Goal: Communication & Community: Share content

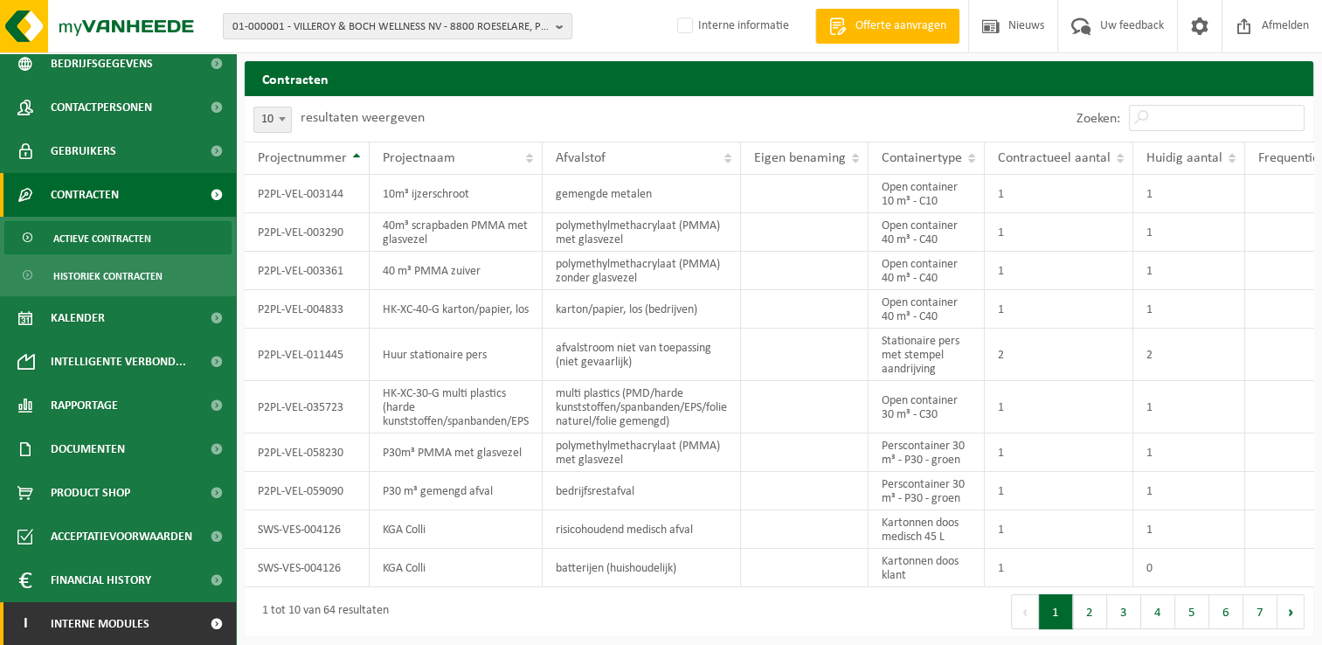
scroll to position [11, 0]
click at [112, 620] on span "Interne modules" at bounding box center [100, 624] width 99 height 44
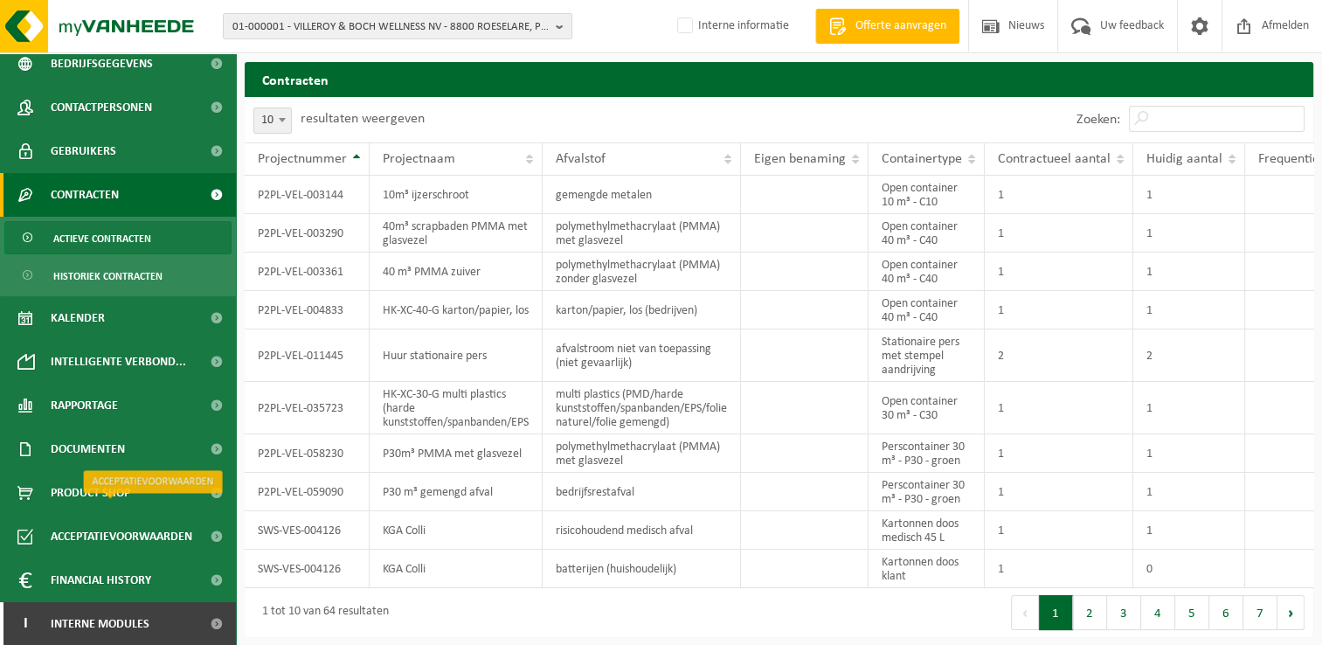
scroll to position [273, 0]
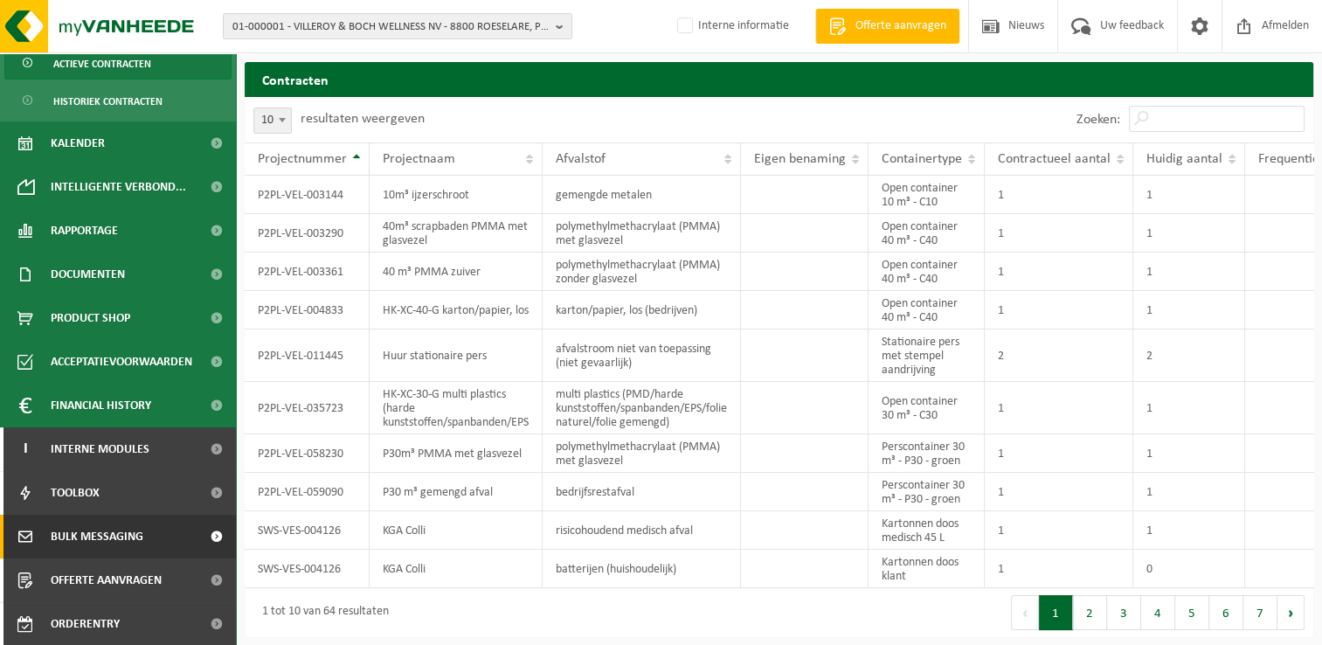
click at [91, 526] on span "Bulk Messaging" at bounding box center [97, 537] width 93 height 44
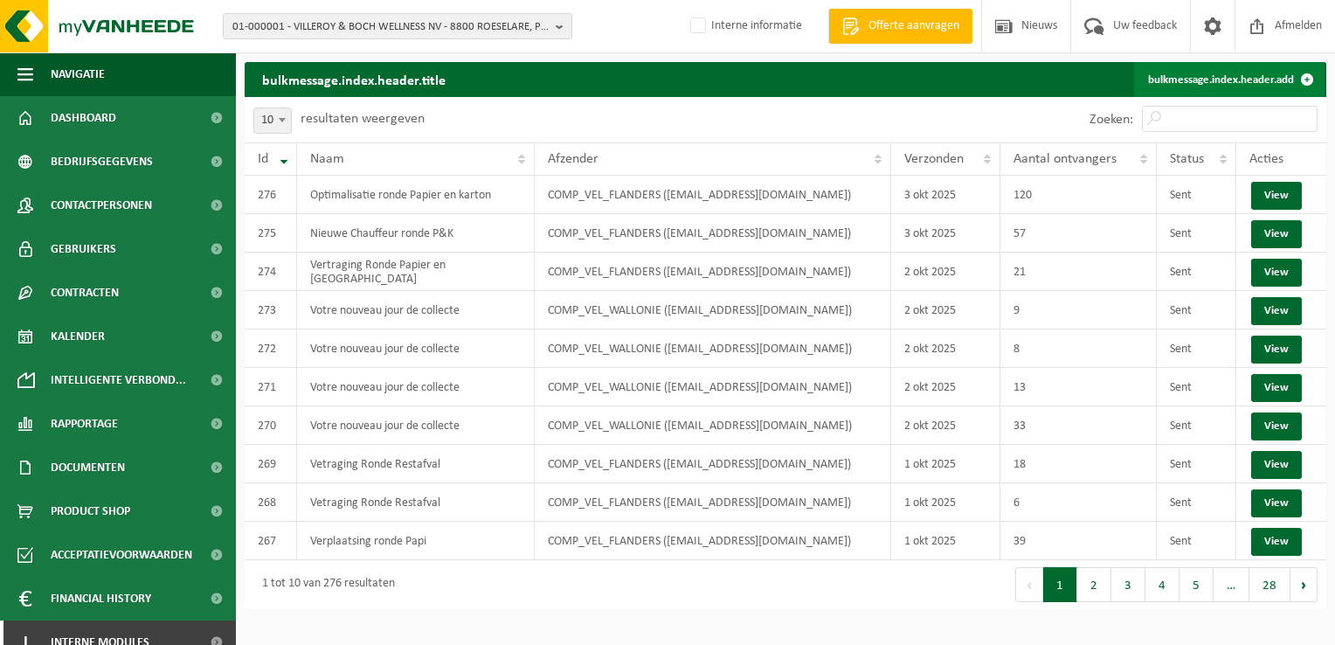
click at [1170, 79] on link "bulkmessage.index.header.add" at bounding box center [1229, 79] width 190 height 35
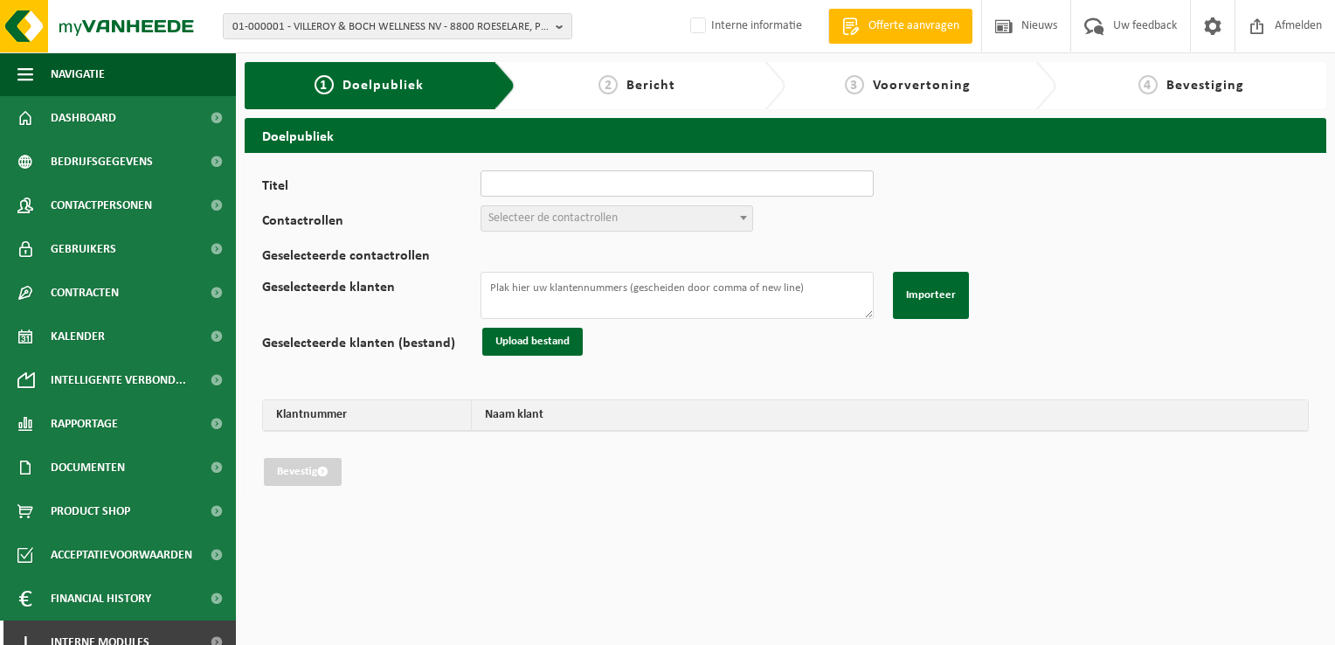
click at [523, 183] on input "Titel" at bounding box center [677, 183] width 393 height 26
type input "Verplaatsing Ronde GFT"
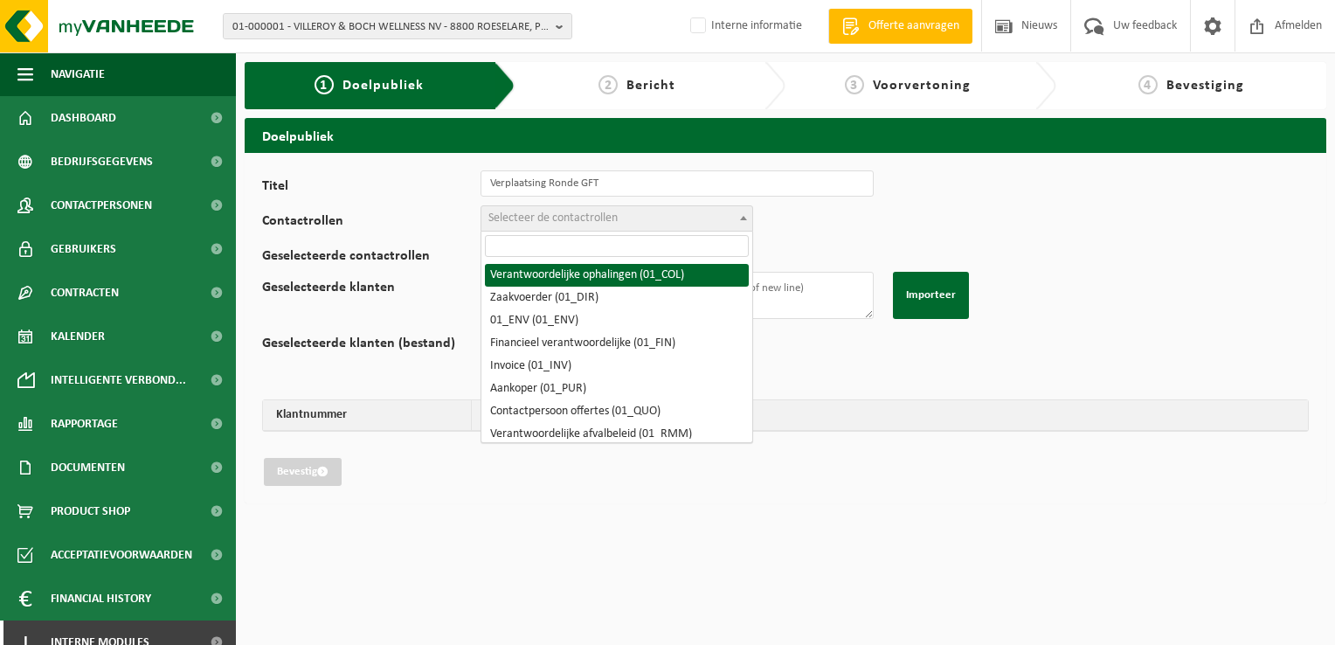
click at [558, 217] on span "Selecteer de contactrollen" at bounding box center [552, 217] width 129 height 13
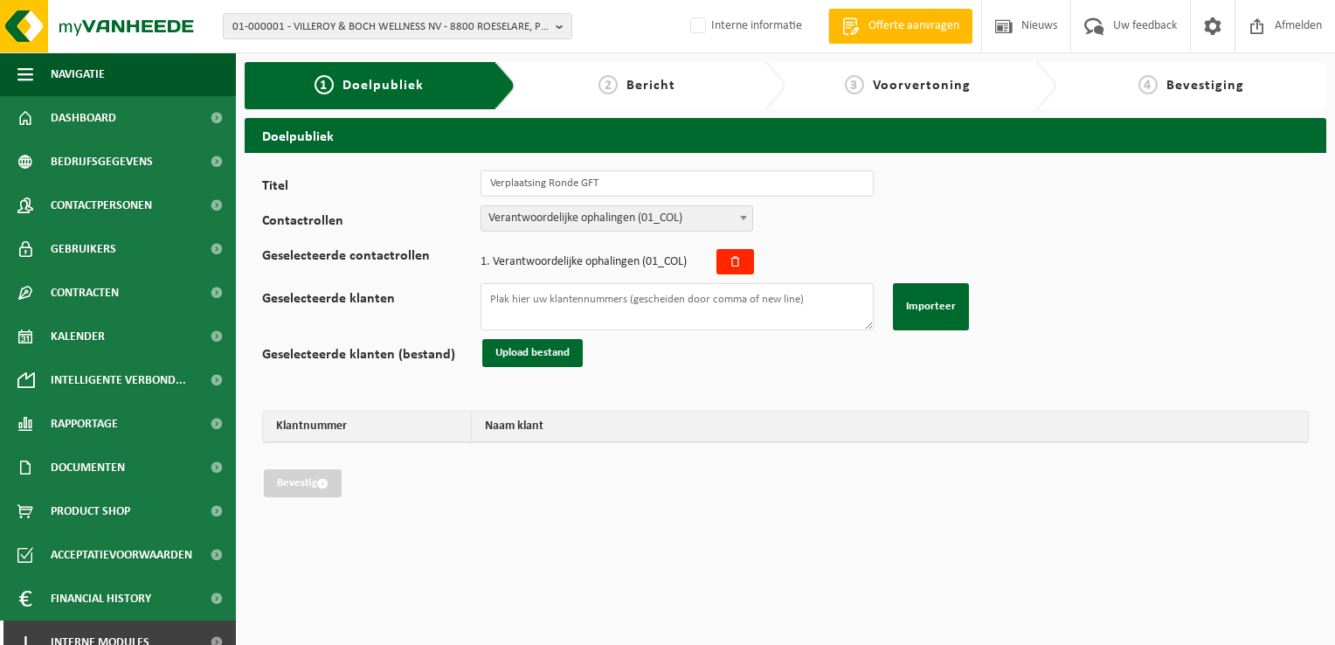
click at [558, 213] on span "Verantwoordelijke ophalingen (01_COL)" at bounding box center [616, 218] width 271 height 24
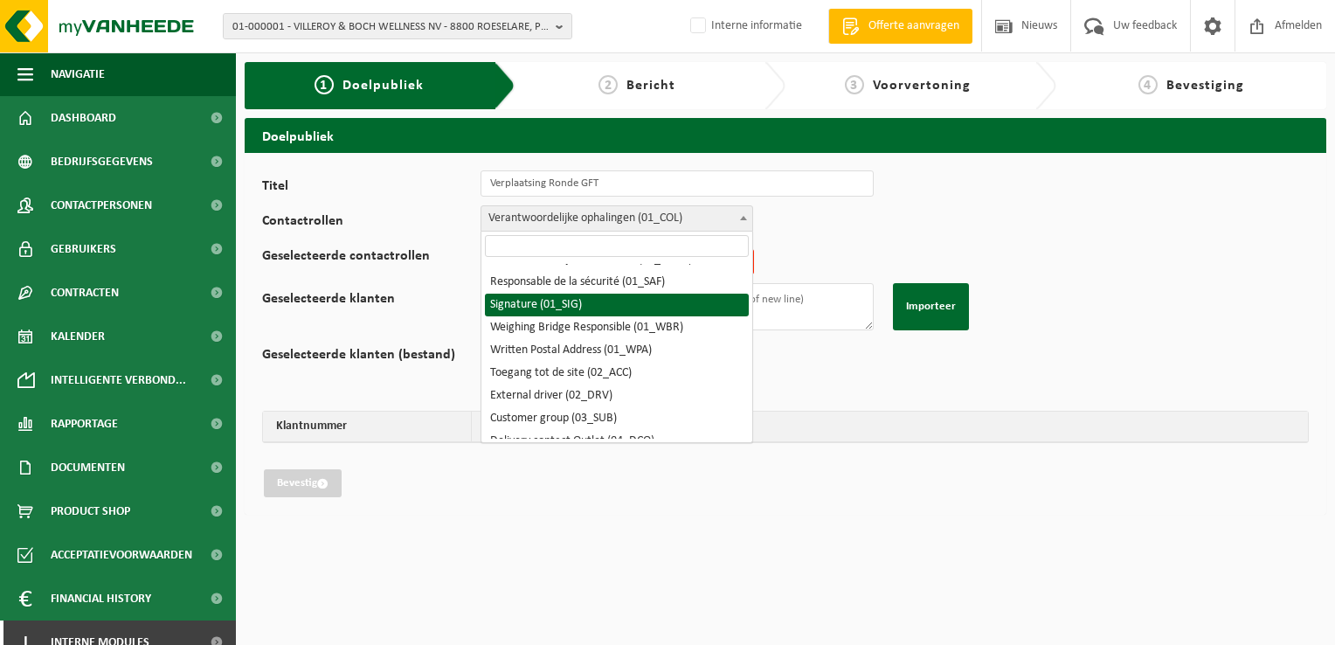
scroll to position [87, 0]
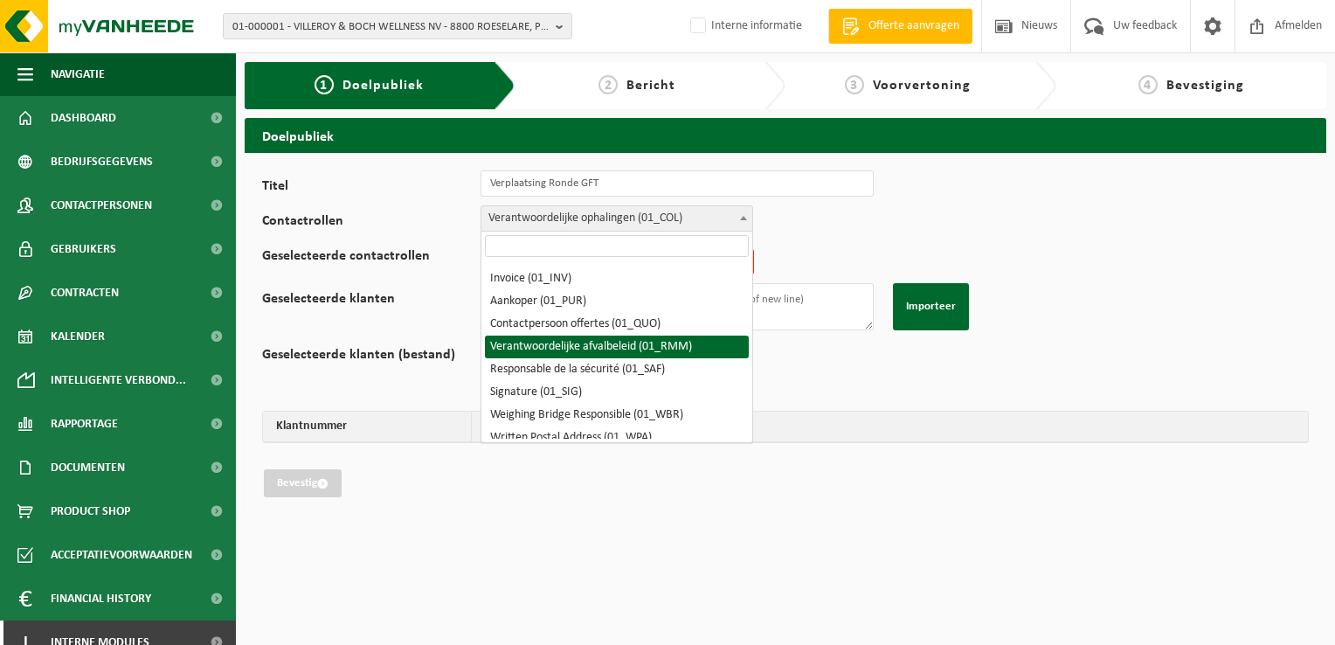
select select "01_RMM"
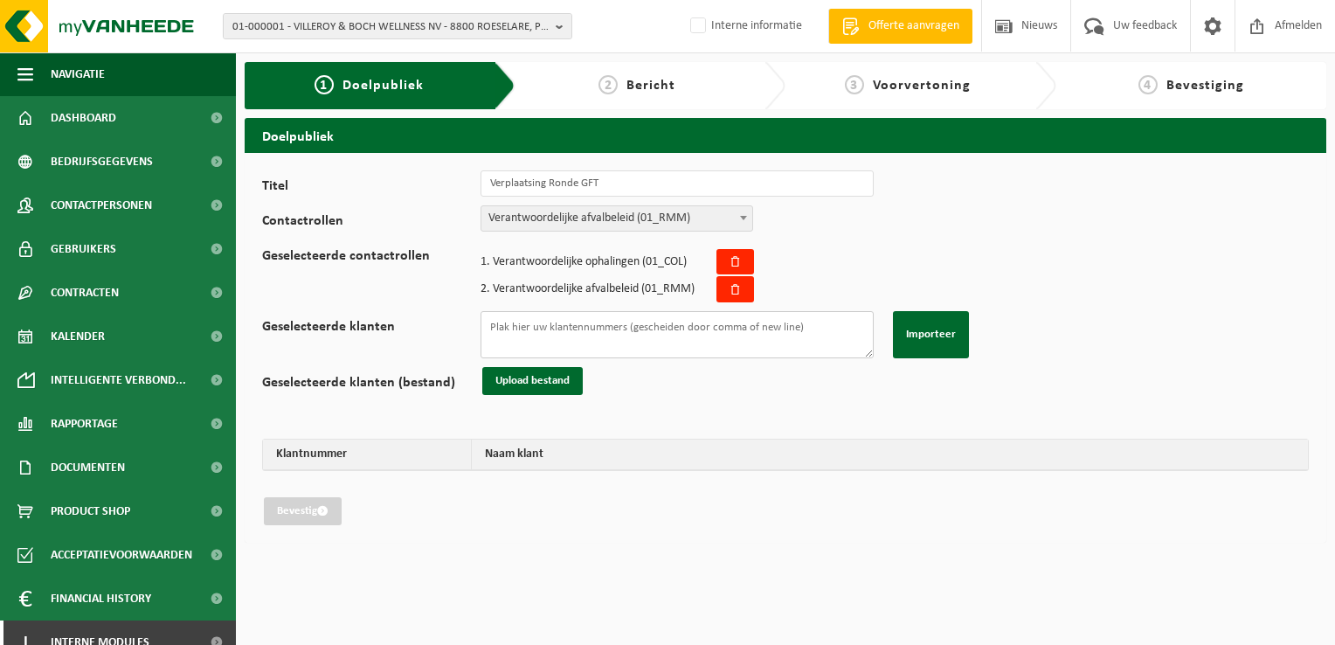
click at [589, 330] on textarea "Geselecteerde klanten" at bounding box center [677, 334] width 393 height 47
click at [508, 339] on textarea "Geselecteerde klanten" at bounding box center [677, 334] width 393 height 47
paste textarea "01-097719 02-010224 10-847781 10-875384 02-009518 10-914194 01-093759 10-917865…"
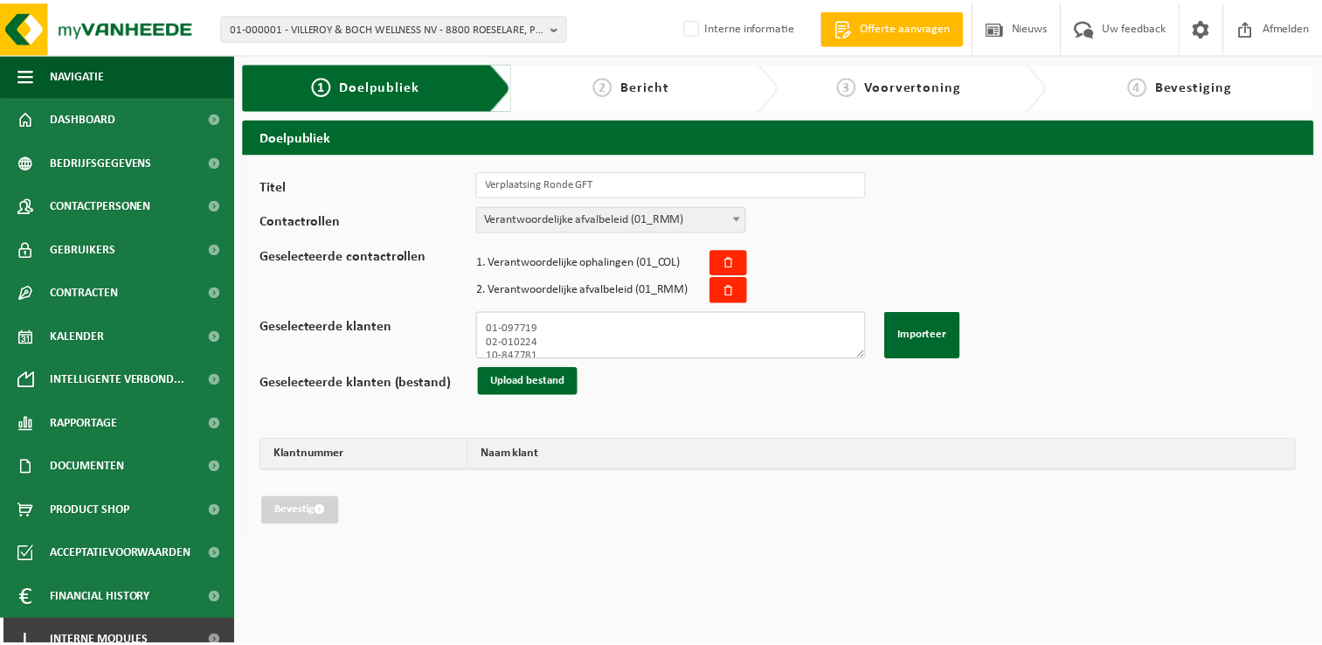
scroll to position [336, 0]
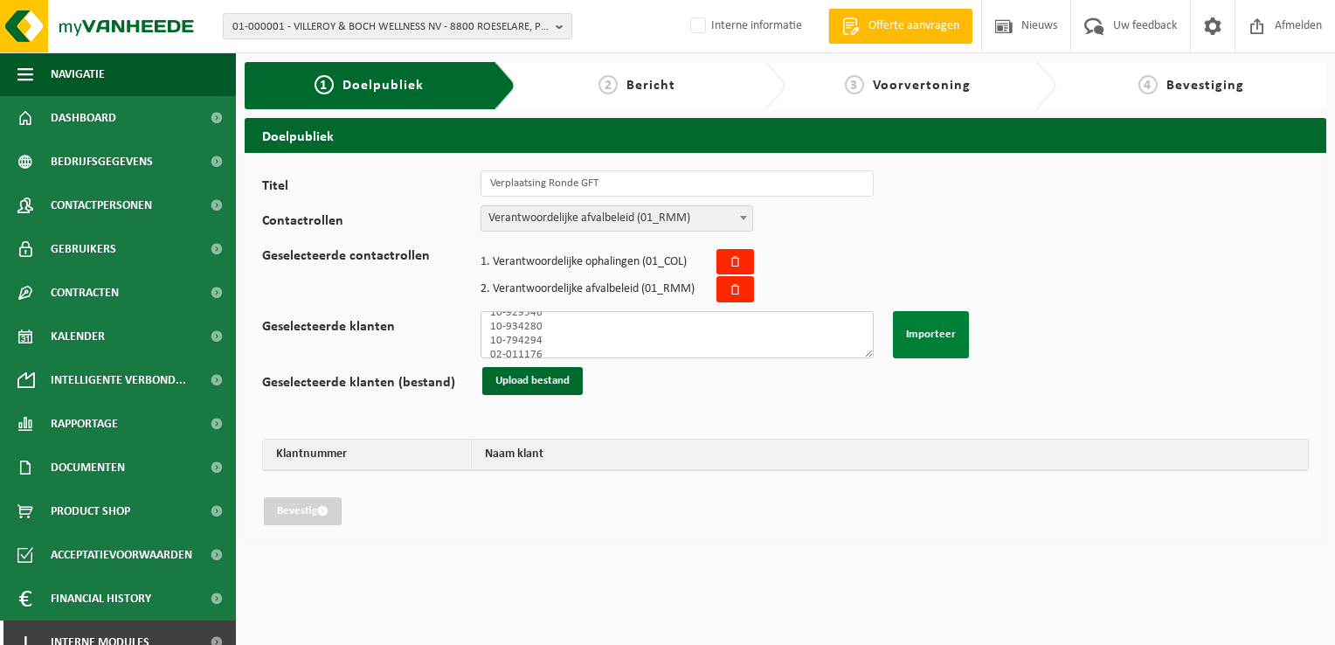
type textarea "01-097719 02-010224 10-847781 10-875384 02-009518 10-914194 01-093759 10-917865…"
click at [933, 327] on button "Importeer" at bounding box center [931, 334] width 76 height 47
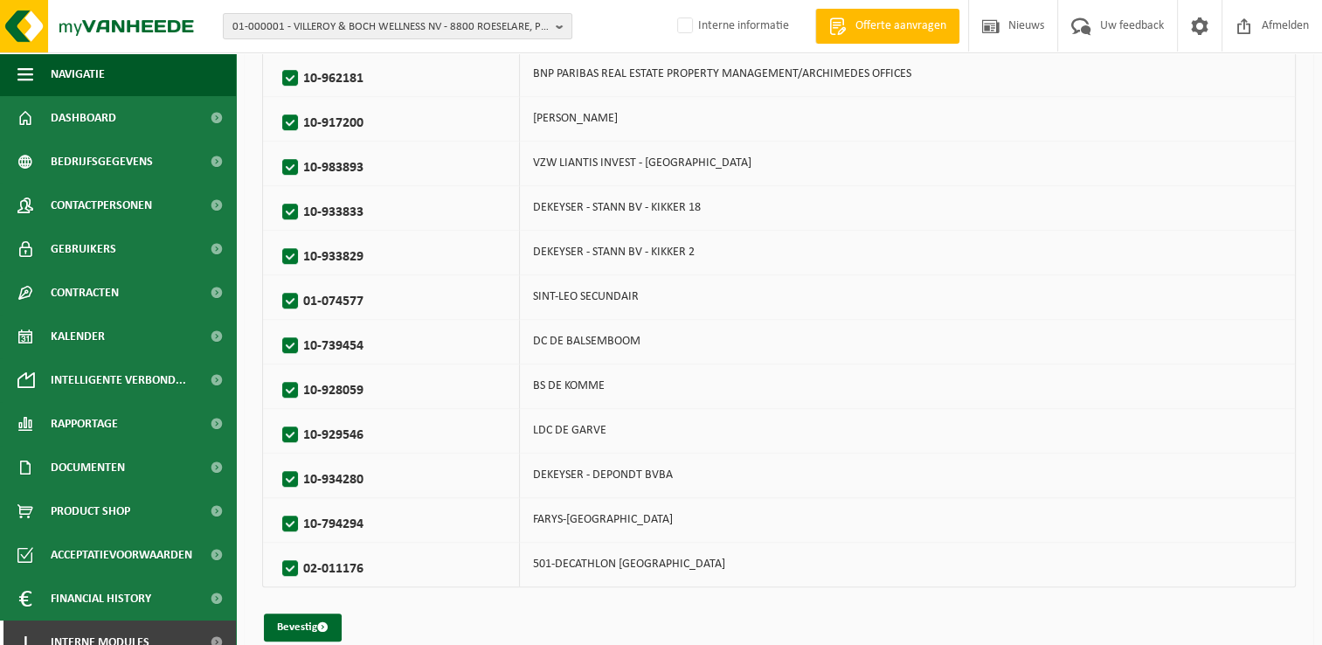
scroll to position [1041, 0]
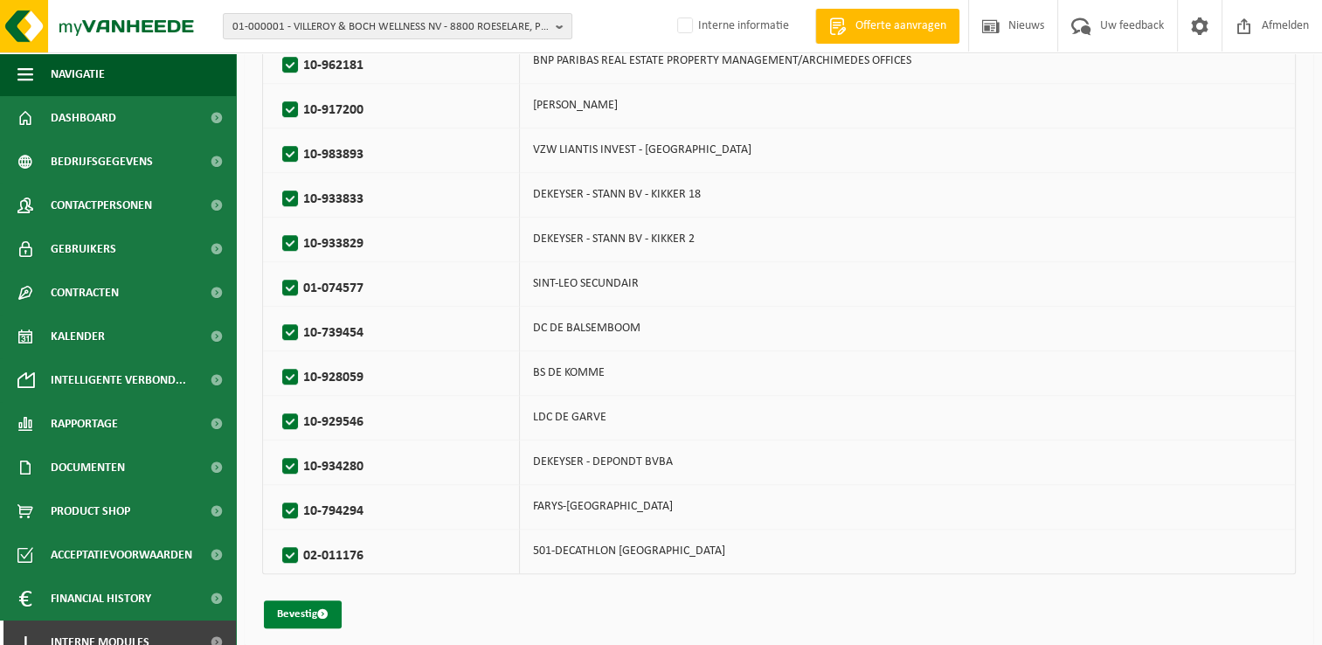
click at [297, 605] on button "Bevestig" at bounding box center [303, 614] width 78 height 28
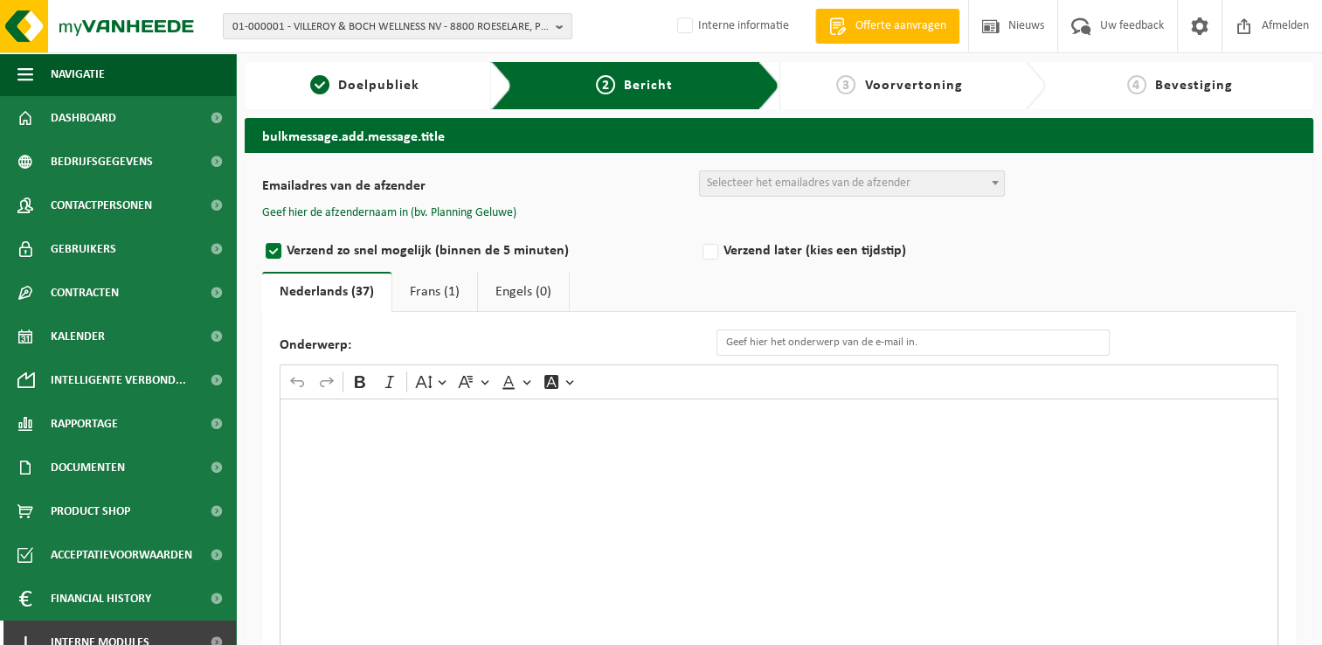
click at [533, 501] on div "Rich Text Editor. Editing area: main. Press Alt+0 for help." at bounding box center [779, 572] width 999 height 349
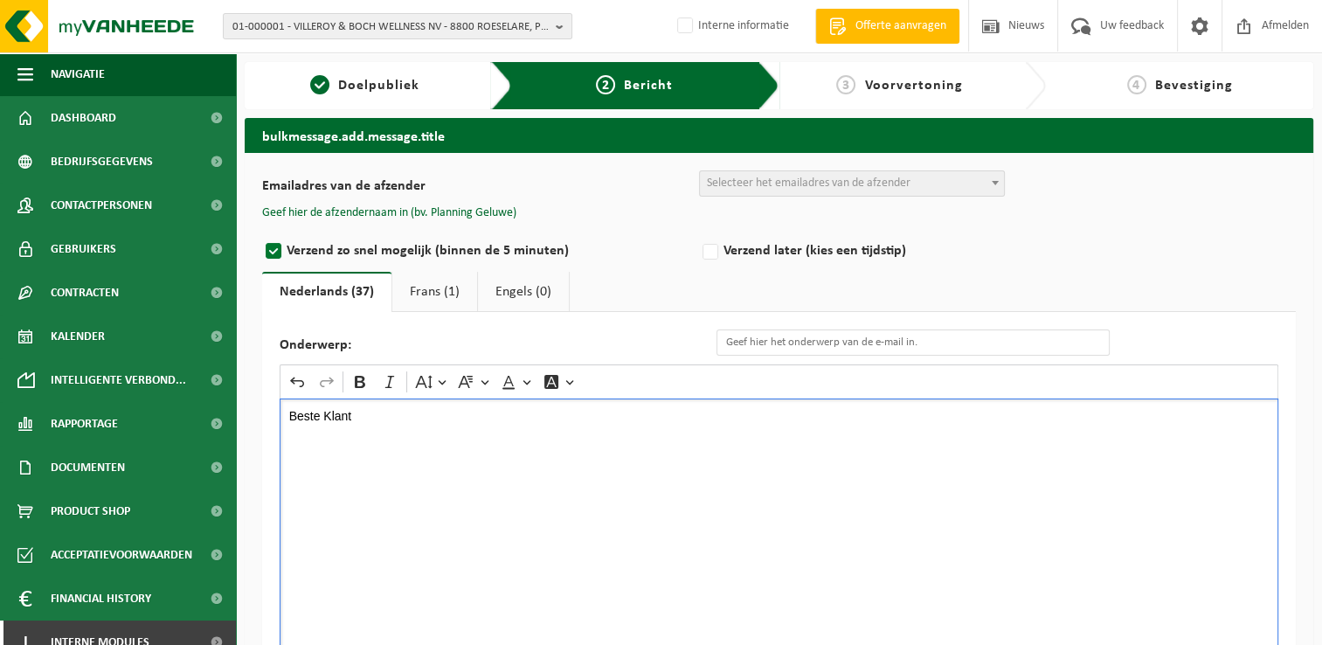
scroll to position [149, 0]
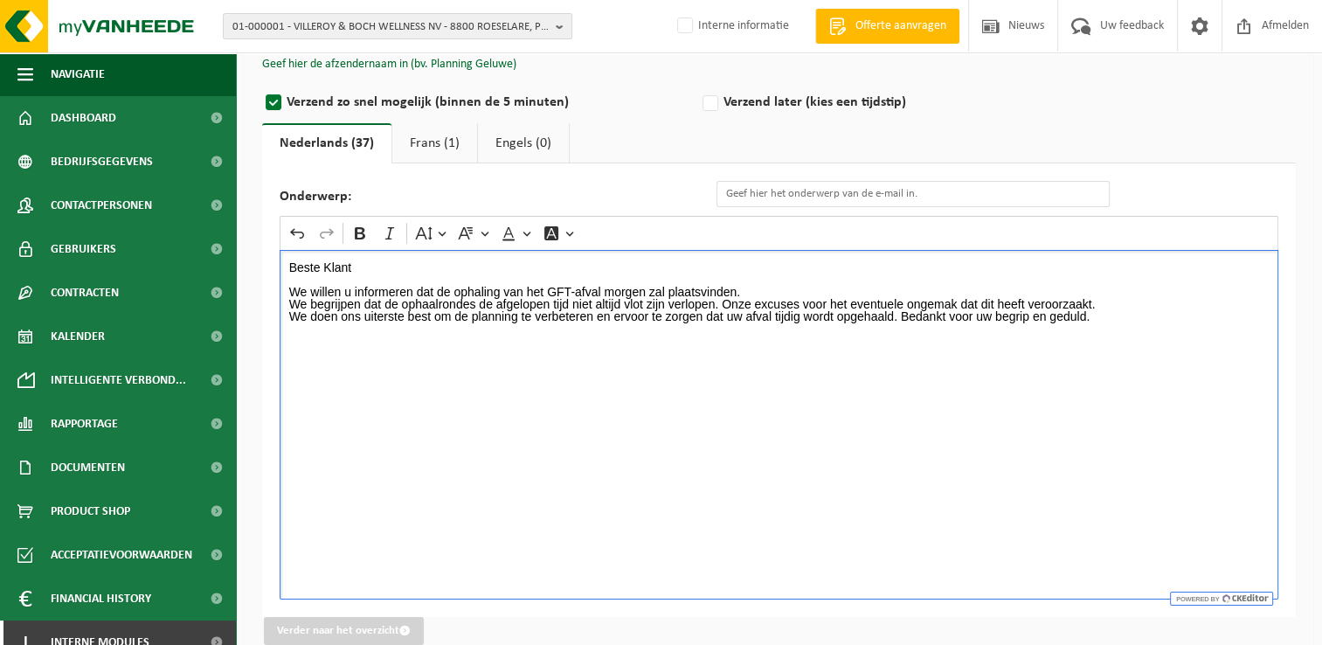
click at [428, 278] on p "Beste Klant We willen u informeren dat de ophaling van het GFT-afval morgen zal…" at bounding box center [779, 279] width 980 height 37
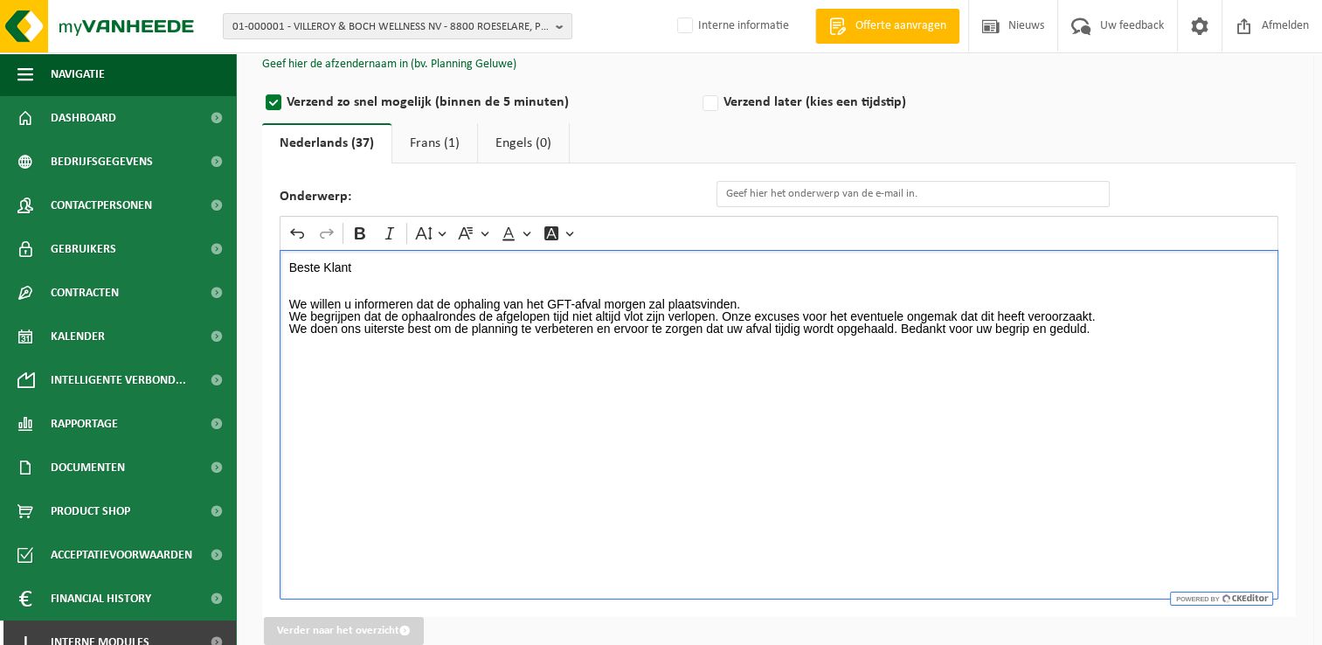
click at [746, 295] on p "⁠⁠⁠⁠⁠⁠⁠ We willen u informeren dat de ophaling van het GFT-afval morgen zal pla…" at bounding box center [779, 298] width 980 height 24
click at [745, 301] on p "⁠⁠⁠⁠⁠⁠⁠ We willen u informeren dat de ophaling van het GFT-afval morgen zal pla…" at bounding box center [779, 298] width 980 height 24
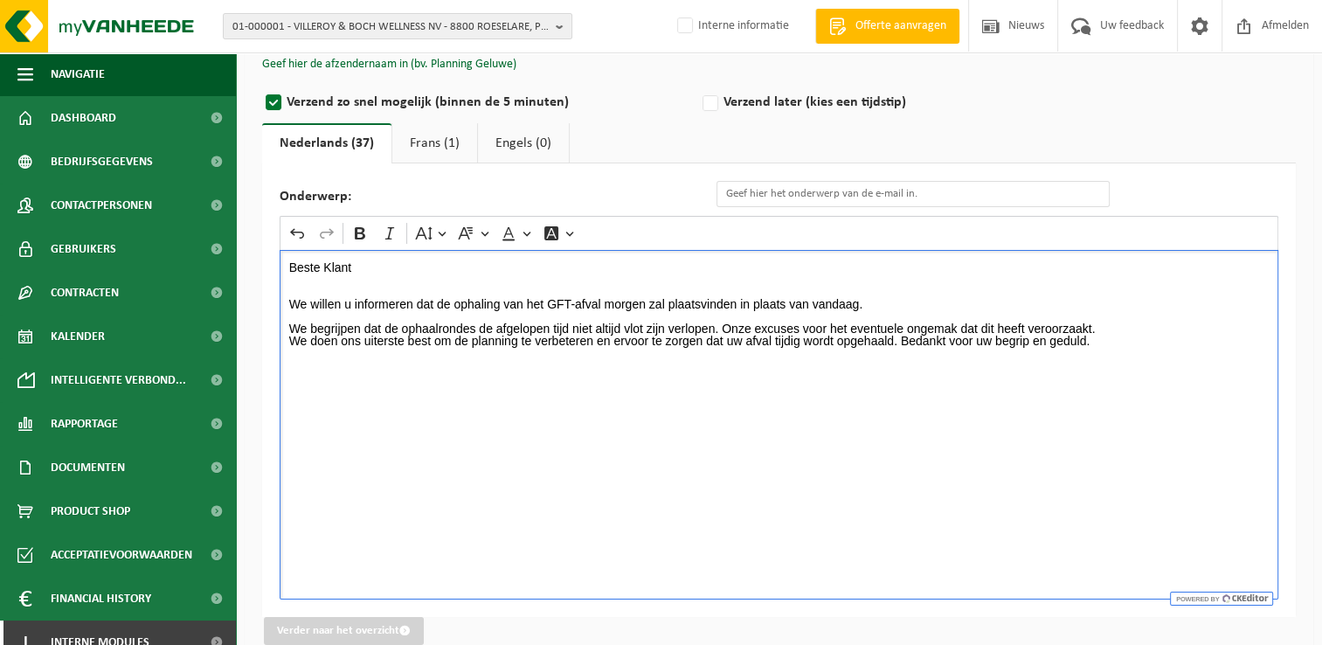
click at [471, 323] on p "We begrijpen dat de ophaalrondes de afgelopen tijd niet altijd vlot zijn verlop…" at bounding box center [779, 328] width 980 height 12
click at [721, 323] on p "We begrijpen dat de ophaalrondes de afgelopen tijd niet altijd vlot zijn verlop…" at bounding box center [779, 328] width 980 height 12
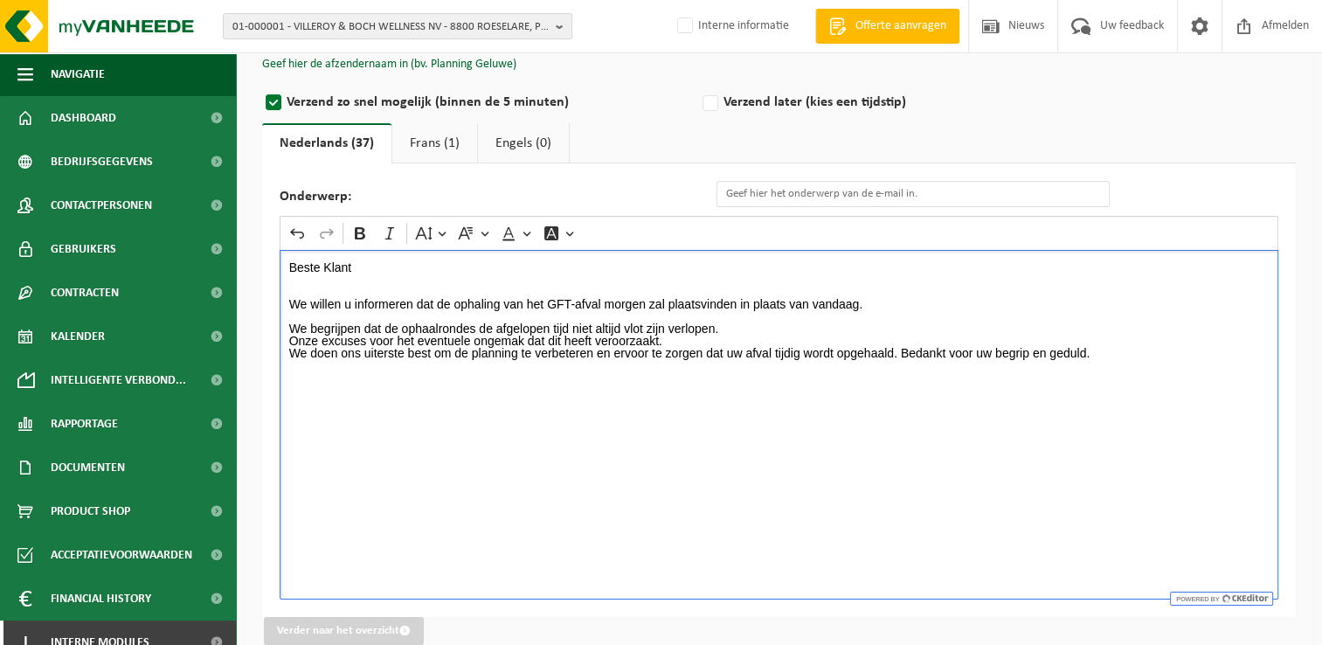
click at [666, 340] on p "Onze excuses voor het eventuele ongemak dat dit heeft veroorzaakt." at bounding box center [779, 341] width 980 height 12
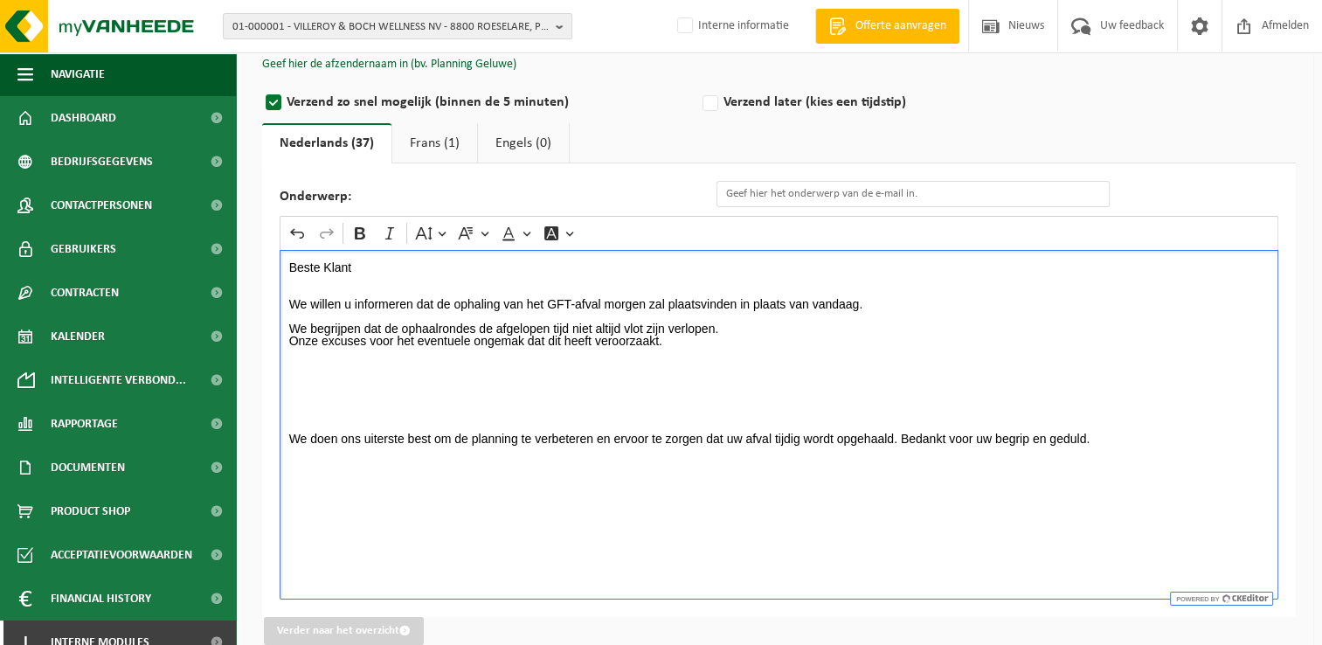
click at [885, 305] on p "We willen u informeren dat de ophaling van het GFT-afval morgen zal plaatsvinde…" at bounding box center [779, 298] width 980 height 24
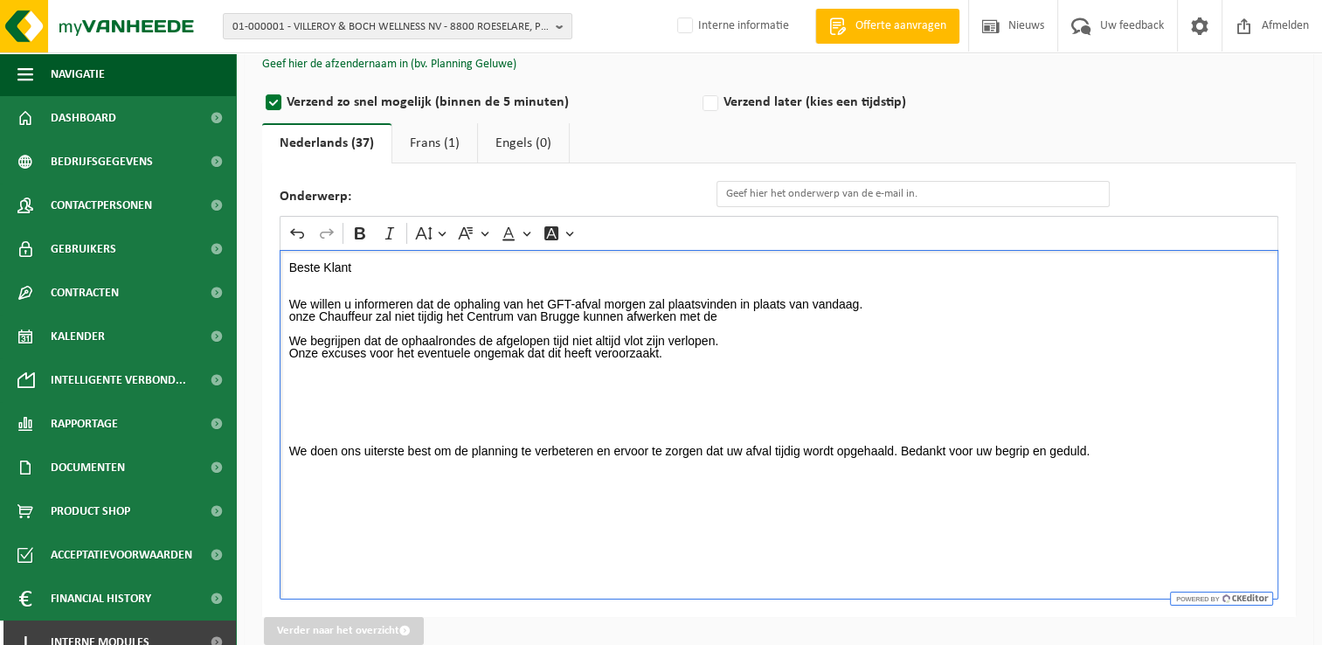
click at [287, 316] on div "Beste Klant We willen u informeren dat de ophaling van het GFT-afval morgen zal…" at bounding box center [779, 424] width 999 height 349
click at [746, 316] on p "We willen u informeren dat de ophaling van het GFT-afval morgen zal plaatsvinde…" at bounding box center [779, 304] width 980 height 37
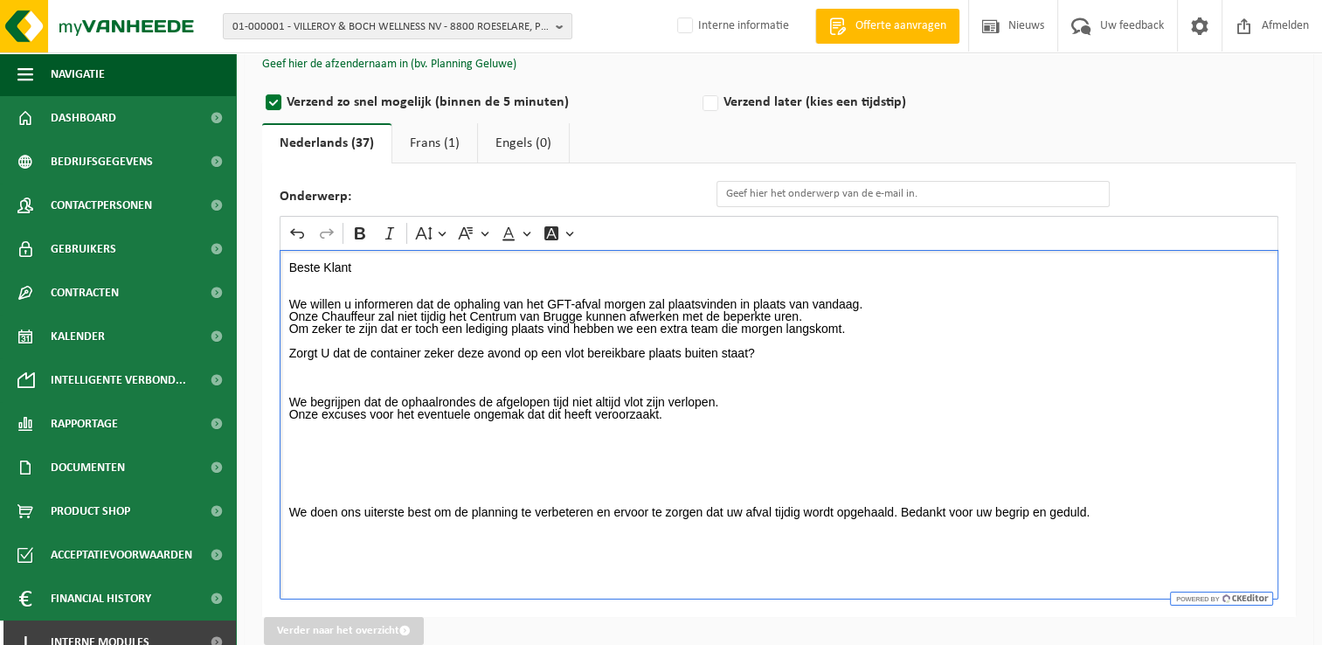
click at [425, 380] on p "Rich Text Editor. Editing area: main. Press Alt+0 for help." at bounding box center [779, 377] width 980 height 12
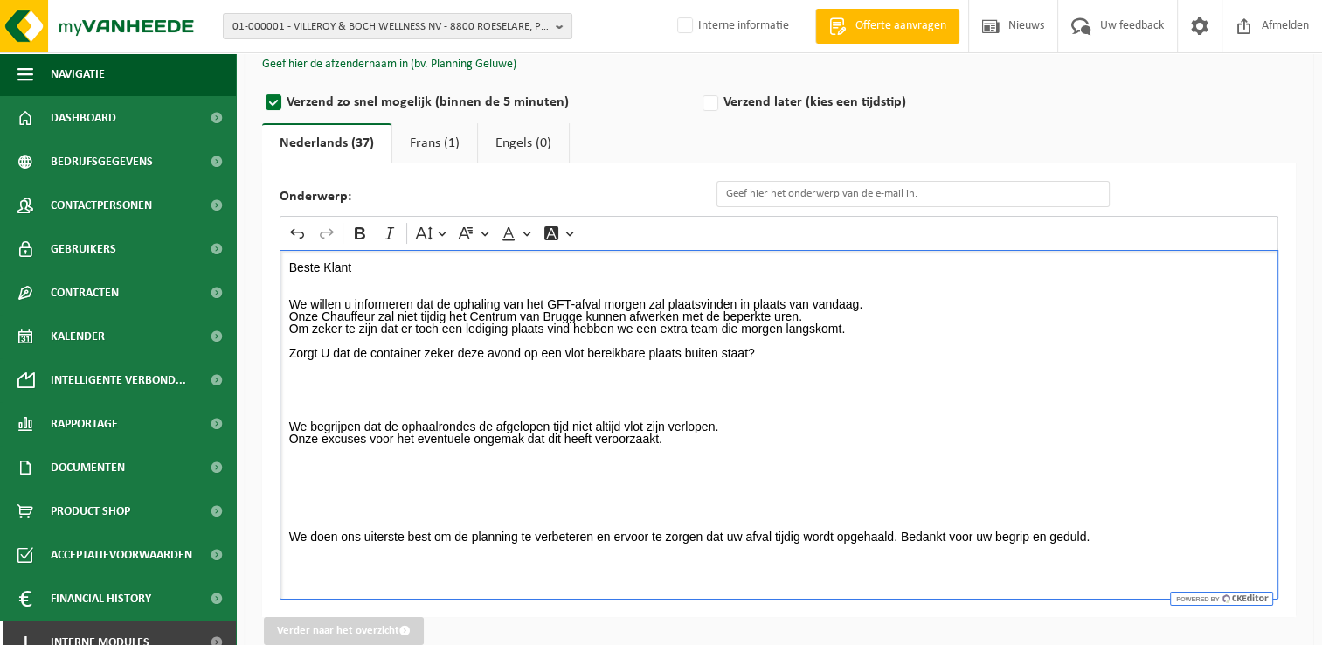
click at [325, 477] on p "Rich Text Editor. Editing area: main. Press Alt+0 for help." at bounding box center [779, 475] width 980 height 12
click at [304, 384] on p "Rich Text Editor. Editing area: main. Press Alt+0 for help." at bounding box center [779, 390] width 980 height 12
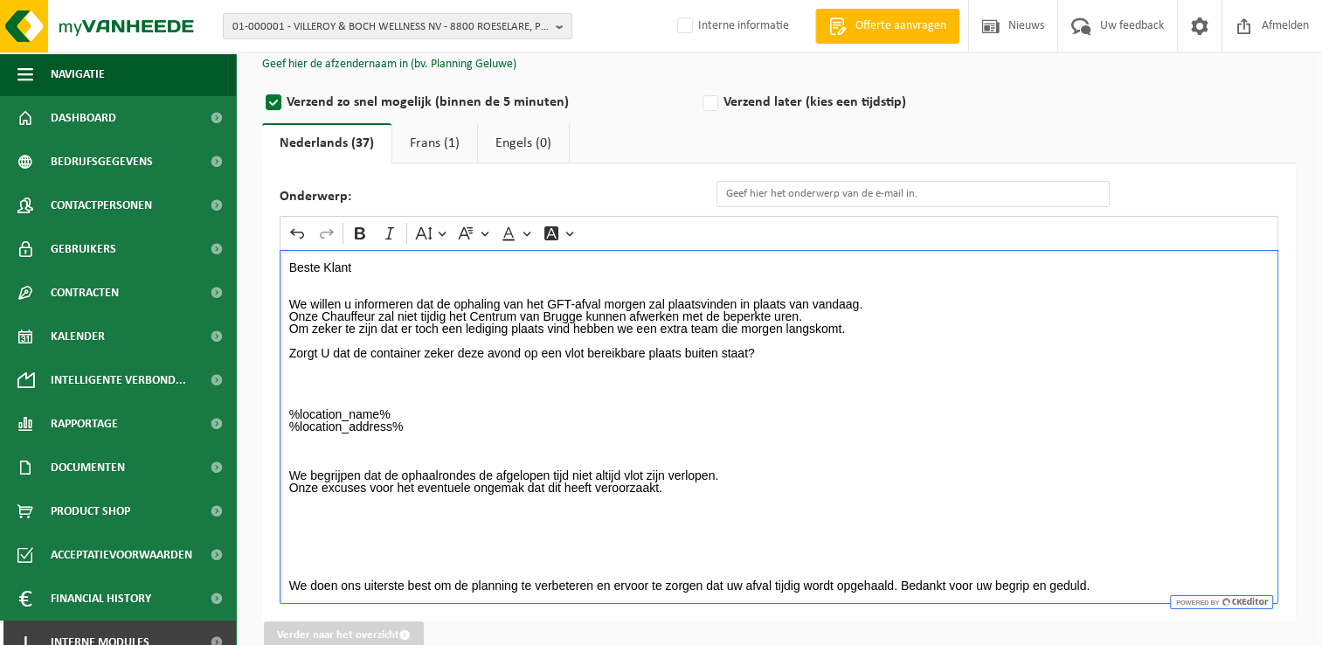
click at [419, 536] on p "Rich Text Editor. Editing area: main. Press Alt+0 for help." at bounding box center [779, 536] width 980 height 12
click at [419, 543] on p "Rich Text Editor. Editing area: main. Press Alt+0 for help." at bounding box center [779, 549] width 980 height 12
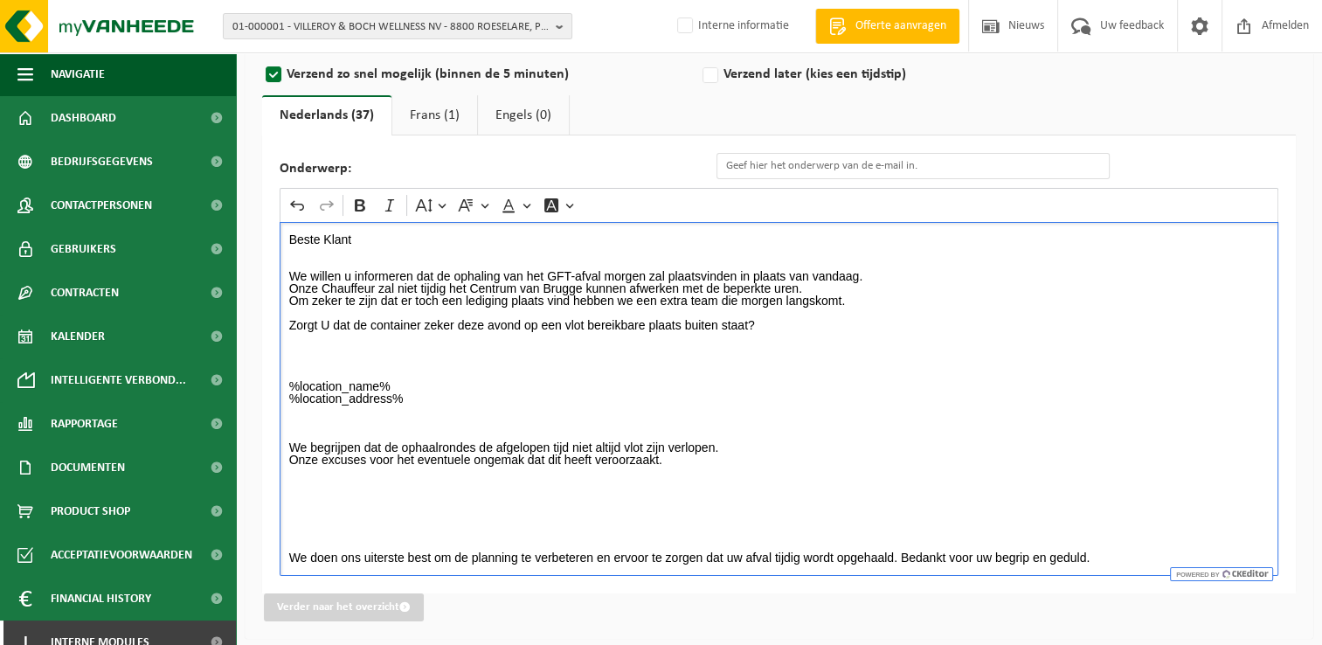
click at [356, 495] on p "Rich Text Editor. Editing area: main. Press Alt+0 for help." at bounding box center [779, 496] width 980 height 12
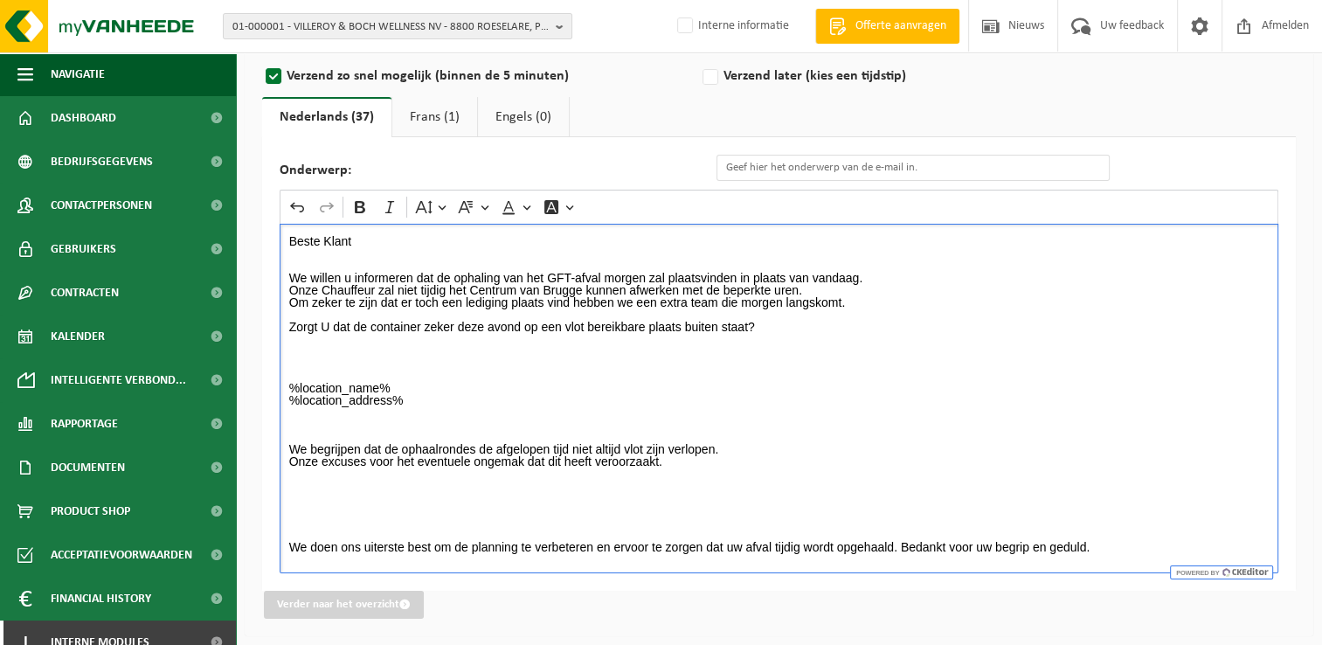
scroll to position [172, 0]
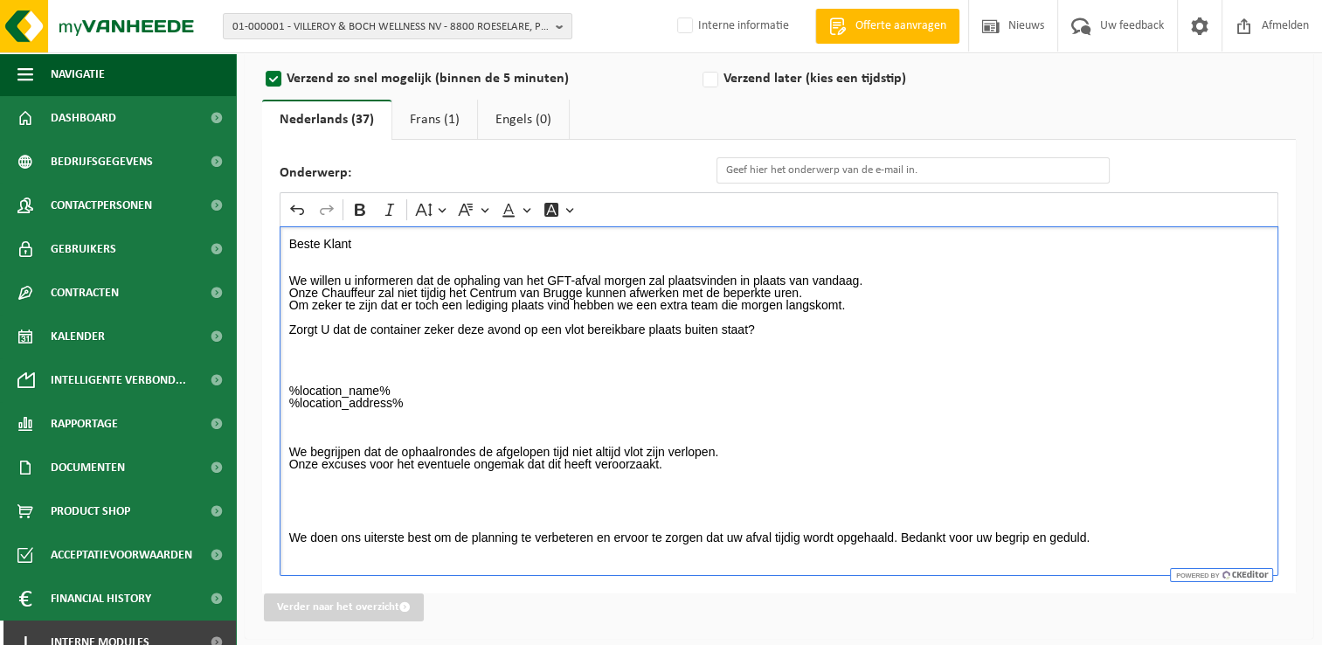
click at [1104, 533] on p "We doen ons uiterste best om de planning te verbeteren en ervoor te zorgen dat …" at bounding box center [779, 537] width 980 height 12
click at [898, 533] on p "We doen ons uiterste best om de planning te verbeteren en ervoor te zorgen dat …" at bounding box center [779, 537] width 980 height 12
click at [493, 561] on div "Beste Klant We willen u informeren dat de ophaling van het GFT-afval morgen zal…" at bounding box center [779, 400] width 999 height 349
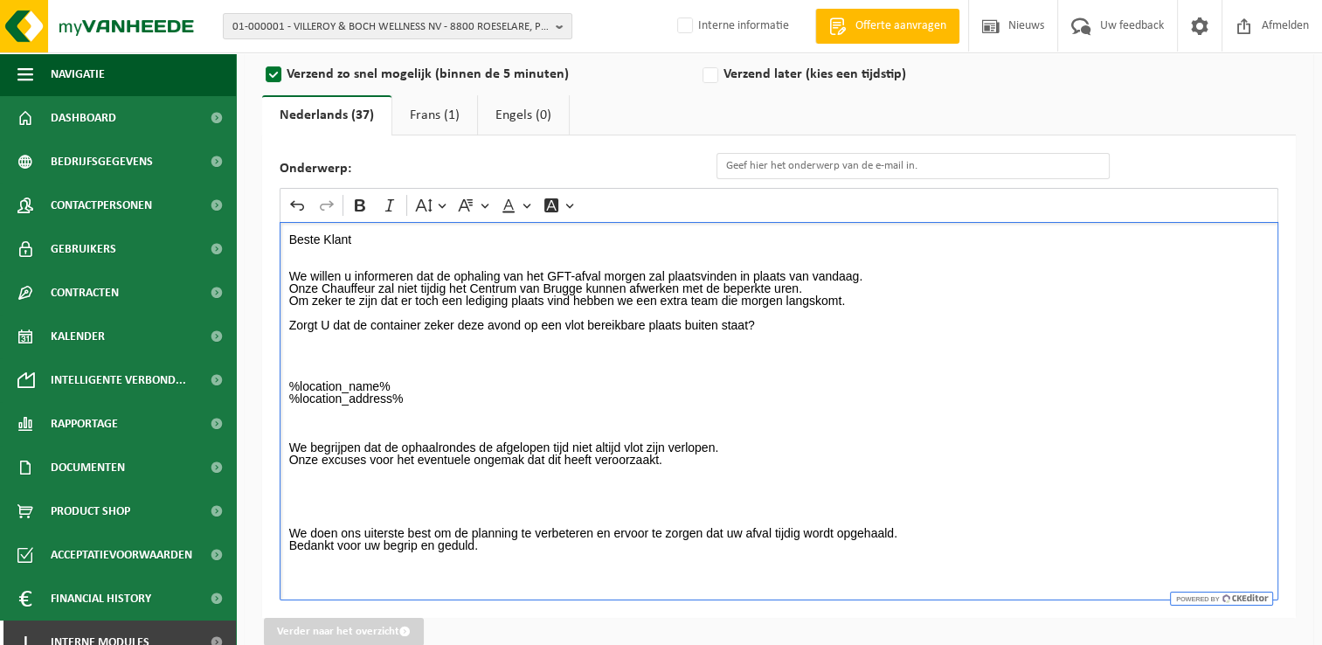
click at [293, 568] on p "Rich Text Editor. Editing area: main. Press Alt+0 for help." at bounding box center [779, 570] width 980 height 12
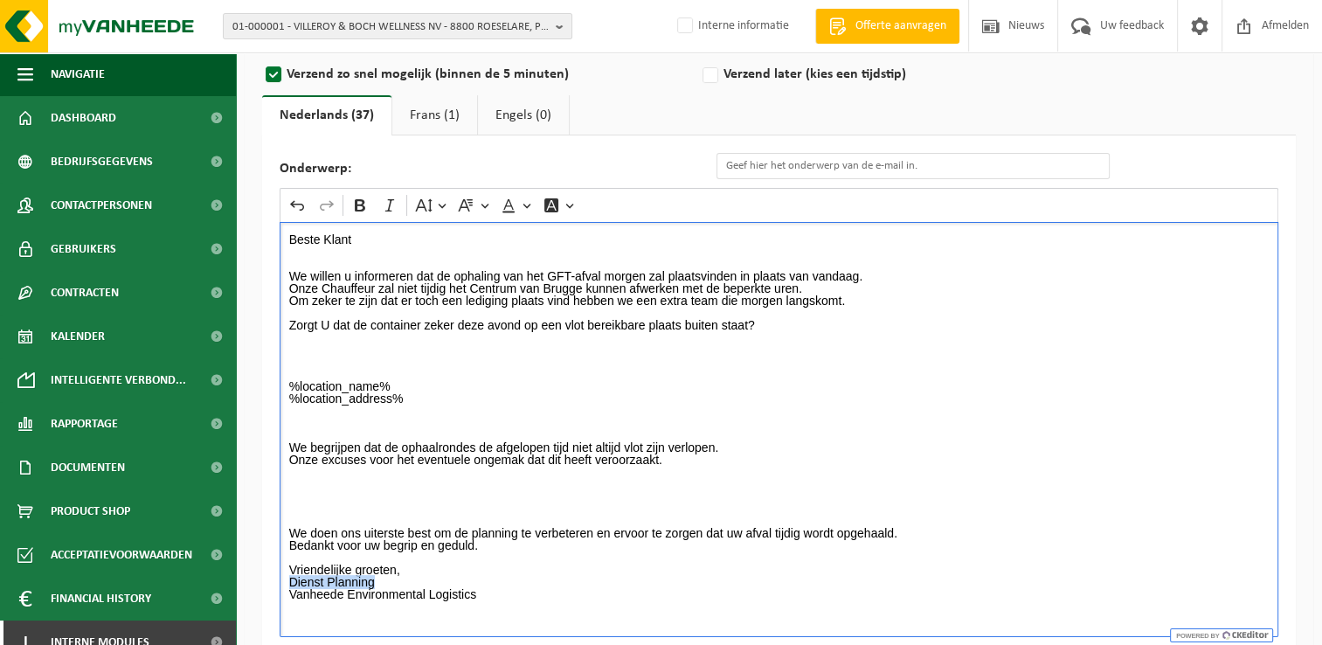
drag, startPoint x: 382, startPoint y: 580, endPoint x: 279, endPoint y: 583, distance: 103.1
click at [279, 583] on div "Onderwerp: Rich Text Editor Undo Redo Bold Italic Font Size Font Family Font Co…" at bounding box center [779, 394] width 1034 height 519
drag, startPoint x: 361, startPoint y: 211, endPoint x: 390, endPoint y: 228, distance: 33.3
click at [361, 211] on icon "Editor toolbar" at bounding box center [359, 205] width 17 height 17
drag, startPoint x: 912, startPoint y: 364, endPoint x: 909, endPoint y: 374, distance: 10.2
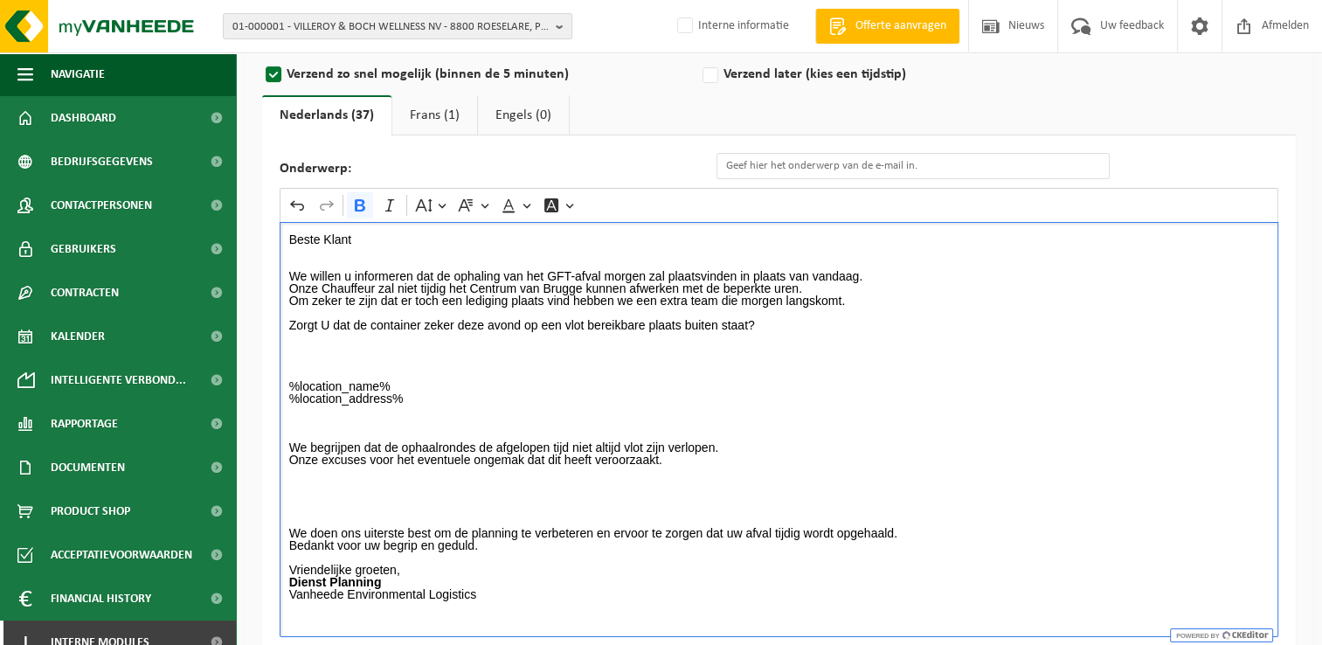
click at [912, 369] on div "Beste Klant We willen u informeren dat de ophaling van het GFT-afval morgen zal…" at bounding box center [779, 429] width 999 height 415
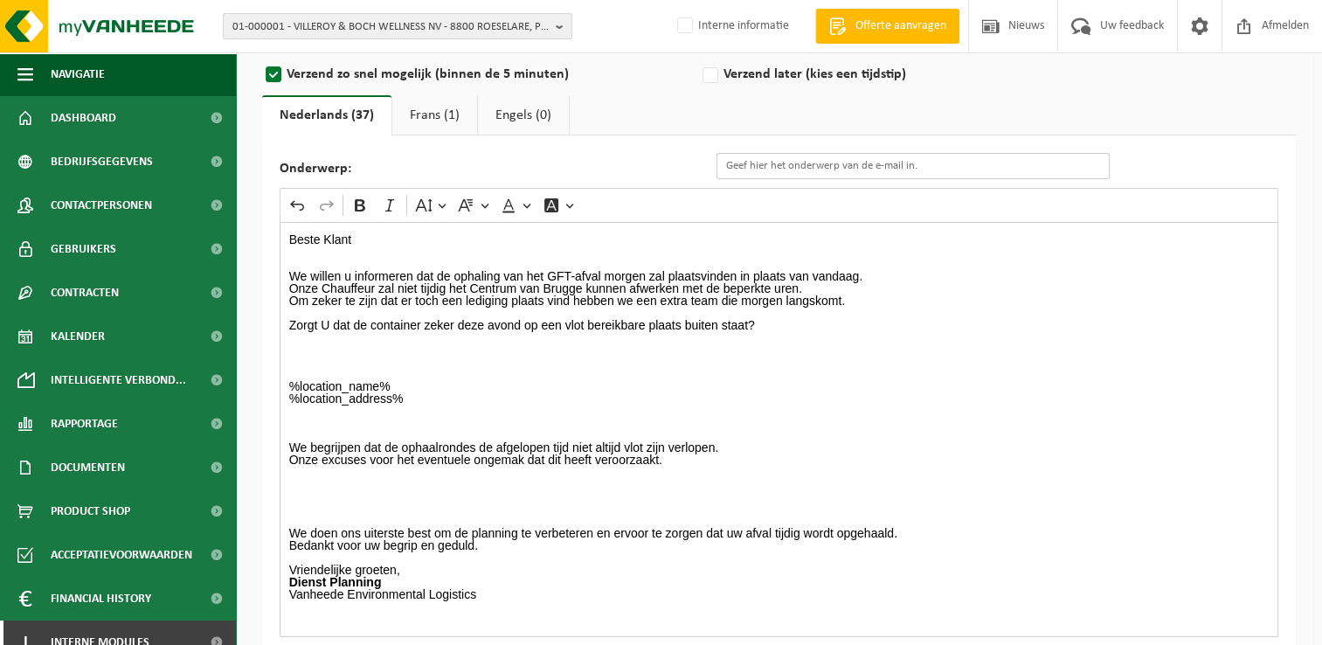
click at [832, 169] on input "Onderwerp:" at bounding box center [912, 166] width 393 height 26
type input "Verplaatsing Ronde GFT"
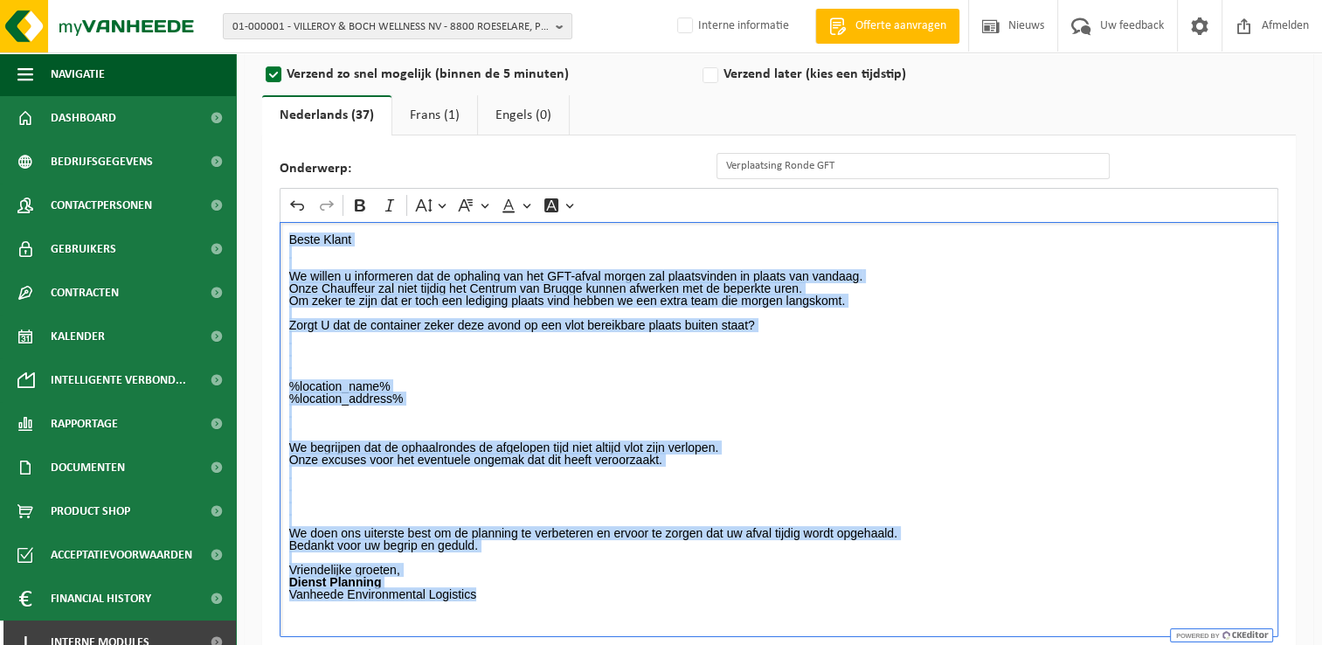
drag, startPoint x: 489, startPoint y: 598, endPoint x: 284, endPoint y: 239, distance: 413.6
click at [284, 239] on div "Beste Klant We willen u informeren dat de ophaling van het GFT-afval morgen zal…" at bounding box center [779, 429] width 999 height 415
copy div "Beste Klant We willen u informeren dat de ophaling van het GFT-afval morgen zal…"
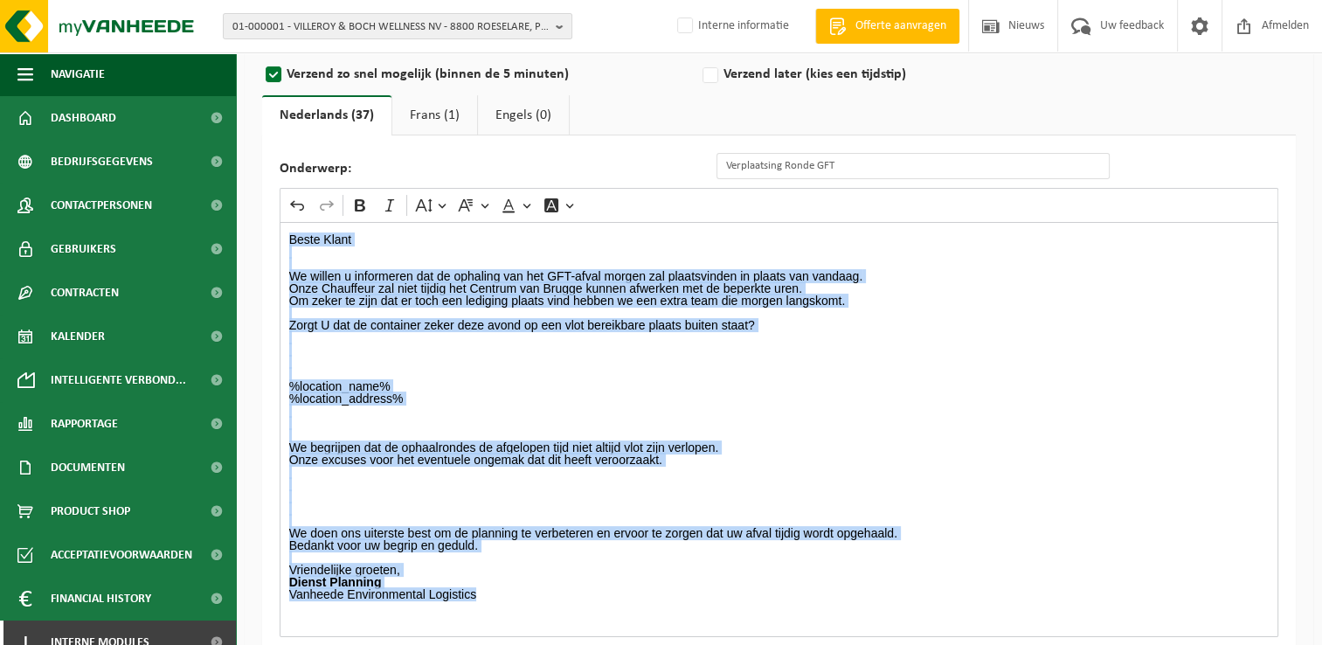
drag, startPoint x: 409, startPoint y: 116, endPoint x: 421, endPoint y: 139, distance: 25.8
click at [409, 116] on link "Frans (1)" at bounding box center [434, 115] width 85 height 40
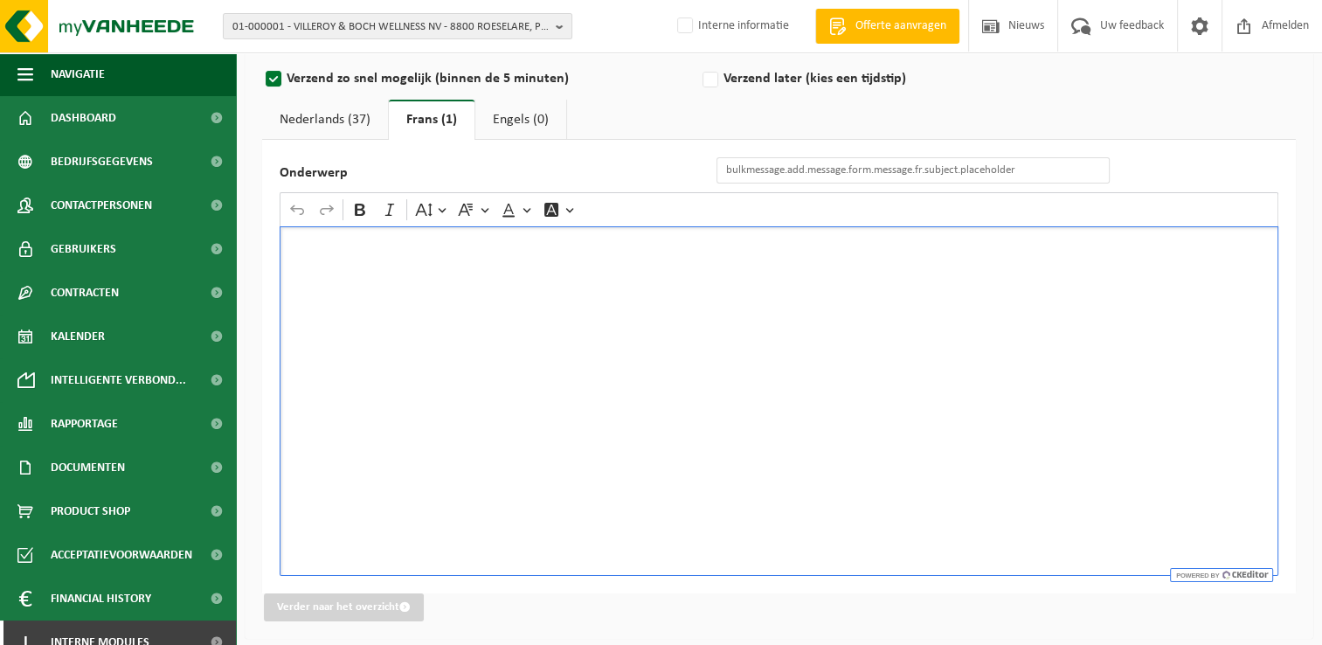
click at [411, 358] on div "Rich Text Editor. Editing area: main. Press Alt+0 for help." at bounding box center [779, 400] width 999 height 349
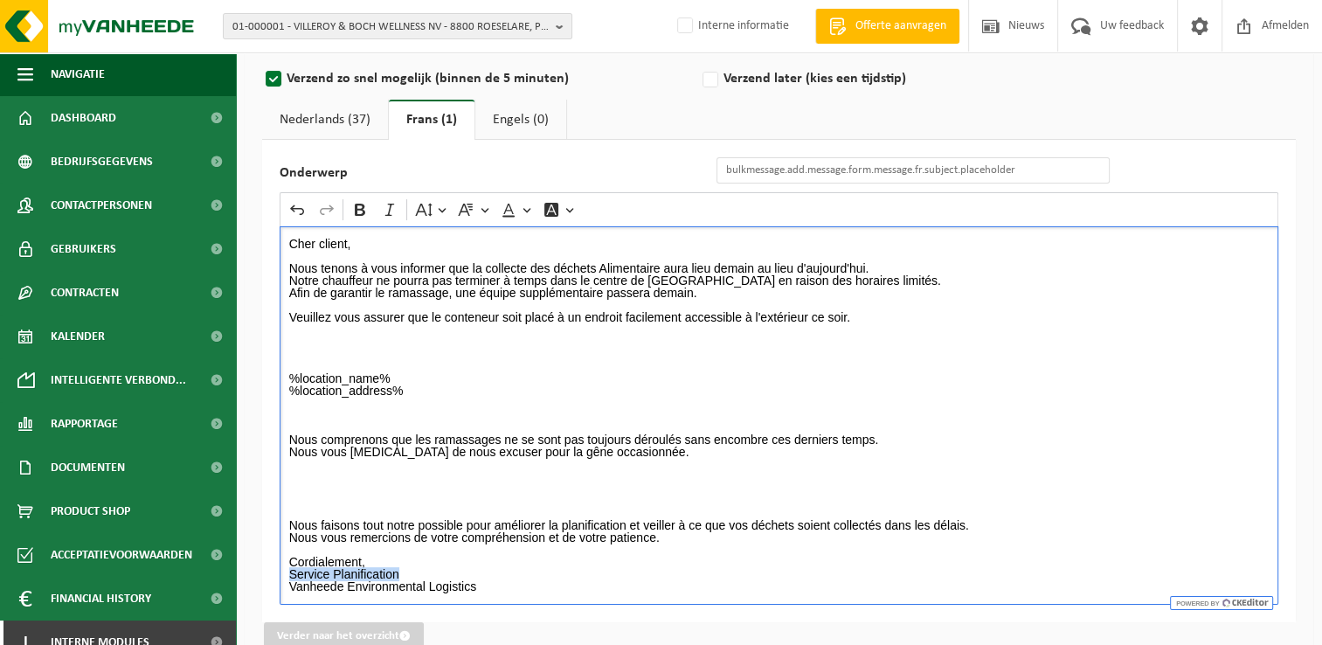
drag, startPoint x: 418, startPoint y: 574, endPoint x: 262, endPoint y: 573, distance: 155.5
click at [262, 573] on div "Onderwerp Rich Text Editor Undo Redo Bold Italic Font Size Font Family Font Col…" at bounding box center [779, 381] width 1034 height 482
click at [364, 213] on icon "Editor toolbar" at bounding box center [359, 209] width 17 height 17
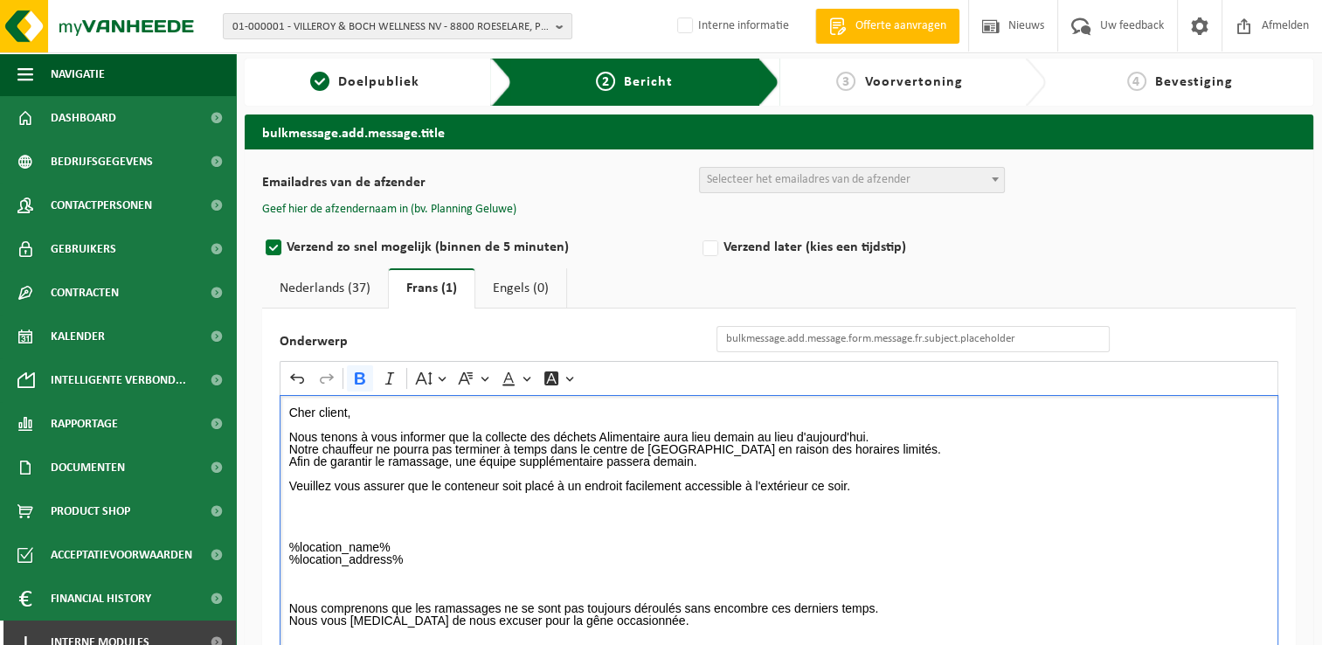
scroll to position [0, 0]
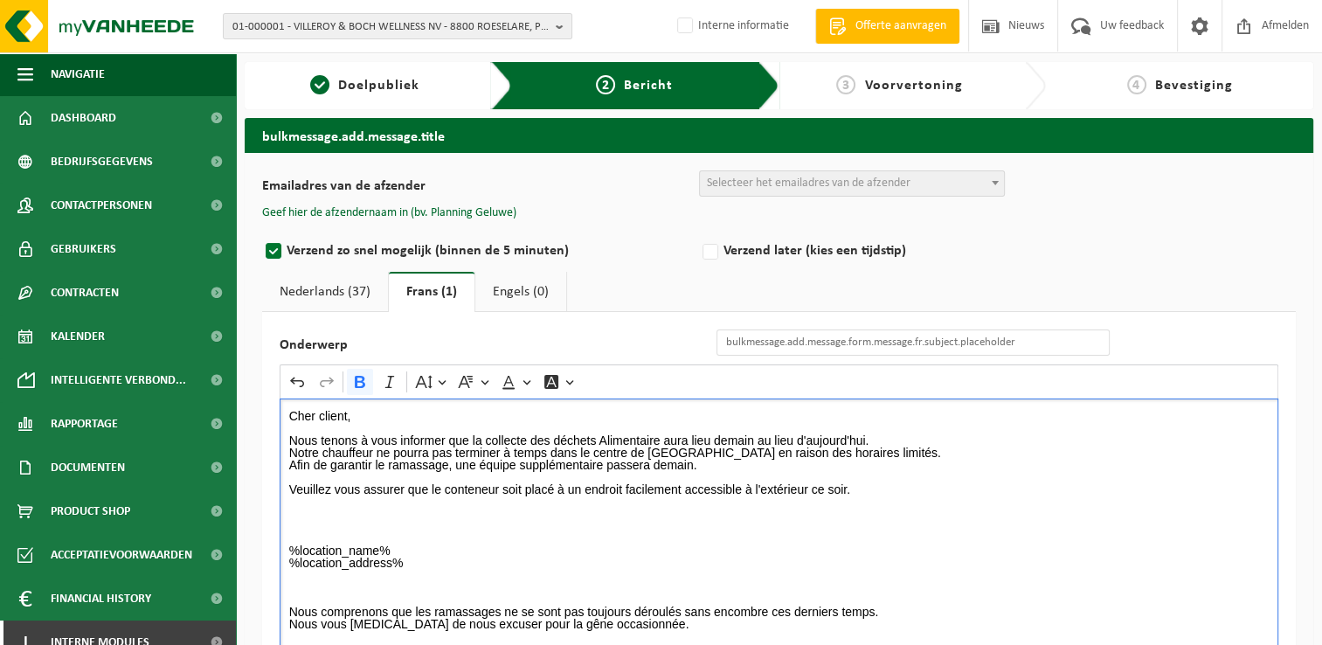
click at [764, 180] on span "Selecteer het emailadres van de afzender" at bounding box center [809, 182] width 204 height 13
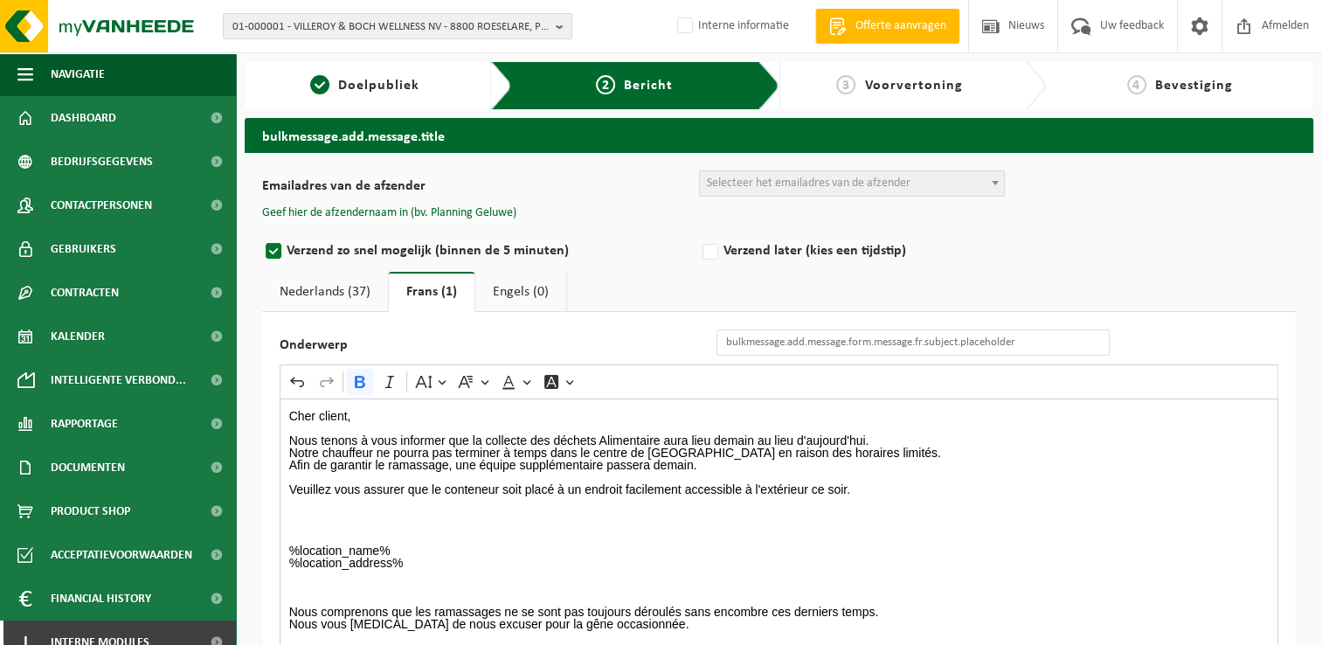
click at [336, 291] on link "Nederlands (37)" at bounding box center [325, 292] width 126 height 40
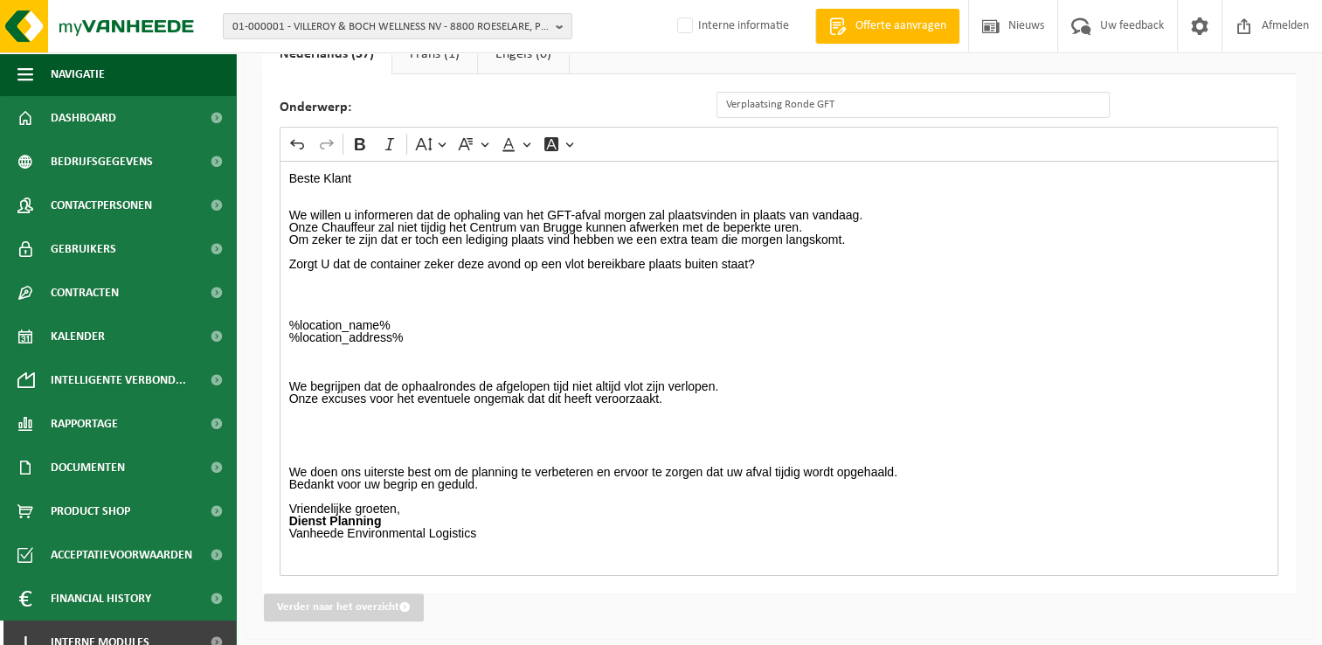
scroll to position [150, 0]
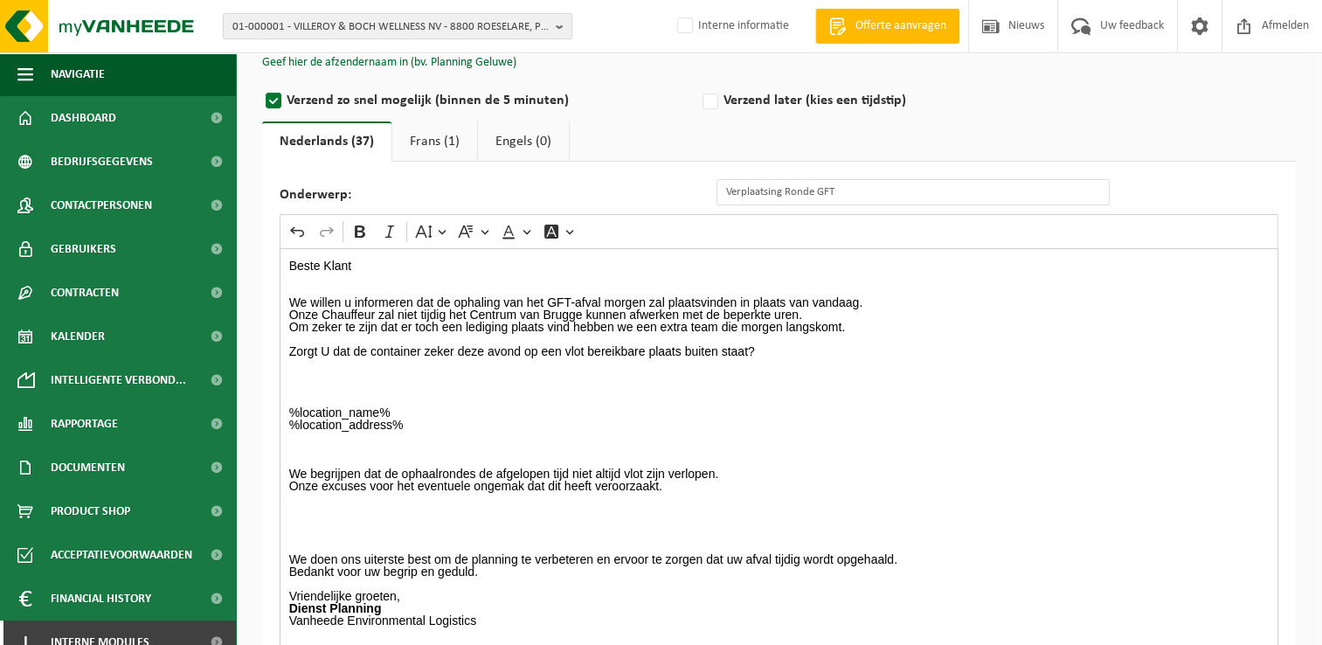
click at [429, 131] on link "Frans (1)" at bounding box center [434, 141] width 85 height 40
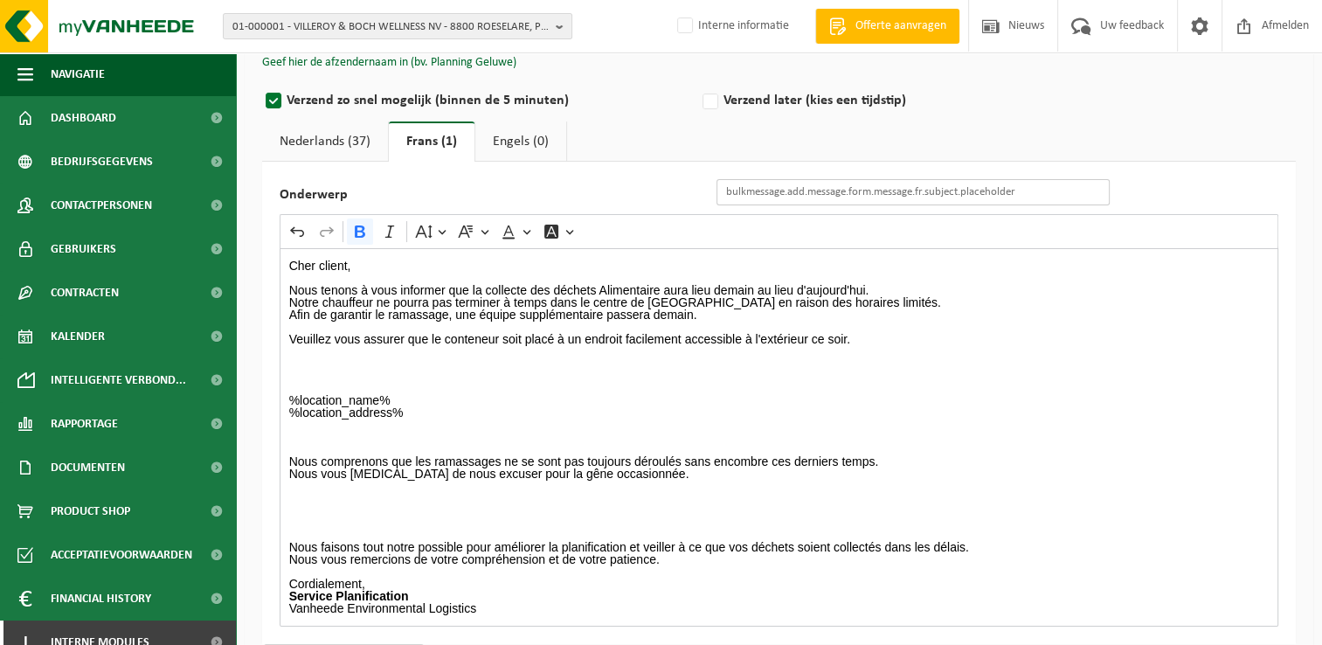
click at [768, 194] on input "Onderwerp" at bounding box center [912, 192] width 393 height 26
click at [752, 189] on input "Onderwerp" at bounding box center [912, 192] width 393 height 26
click at [816, 192] on input "Onderwerp" at bounding box center [912, 192] width 393 height 26
click at [743, 192] on input "Onderwerp" at bounding box center [912, 192] width 393 height 26
type input "Changement Déchets Alimentaire"
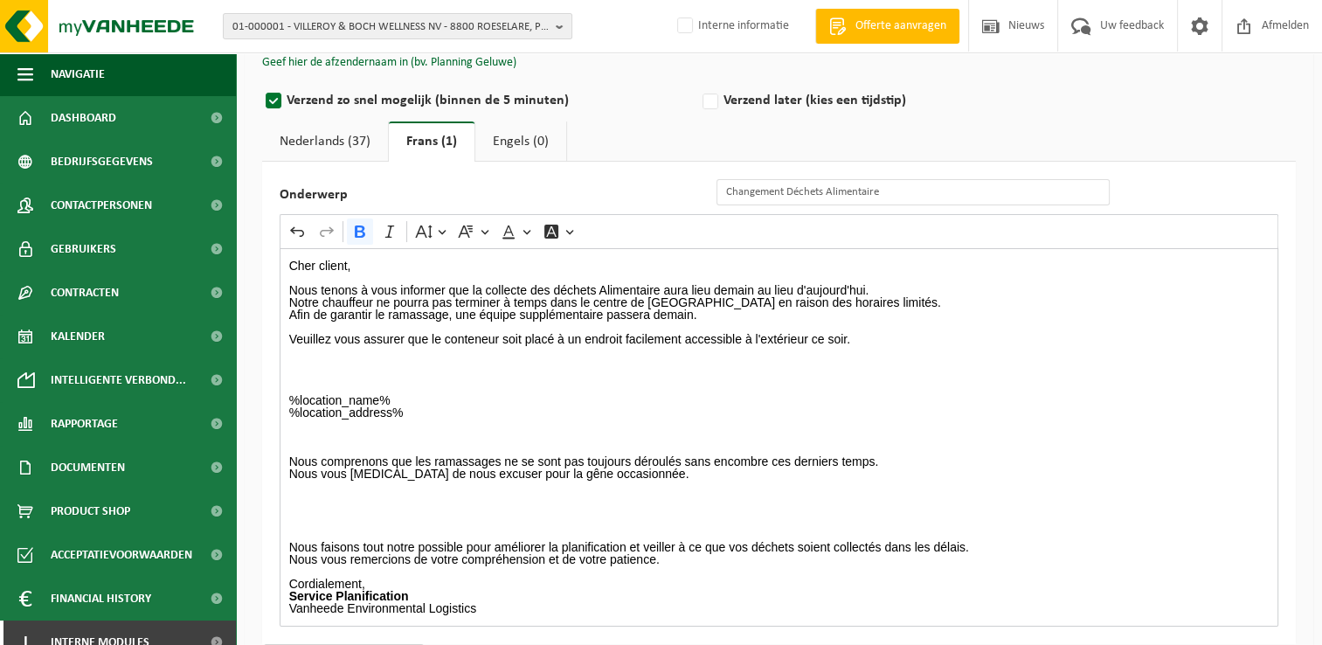
click at [314, 140] on link "Nederlands (37)" at bounding box center [325, 141] width 126 height 40
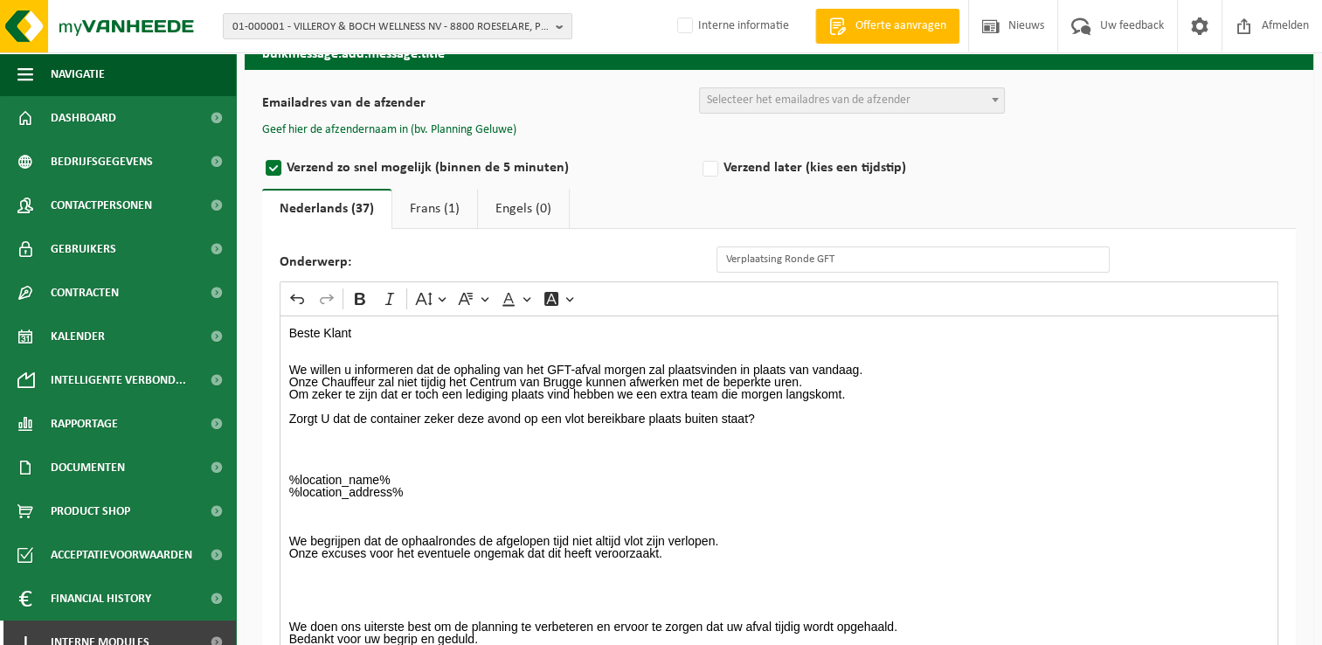
scroll to position [0, 0]
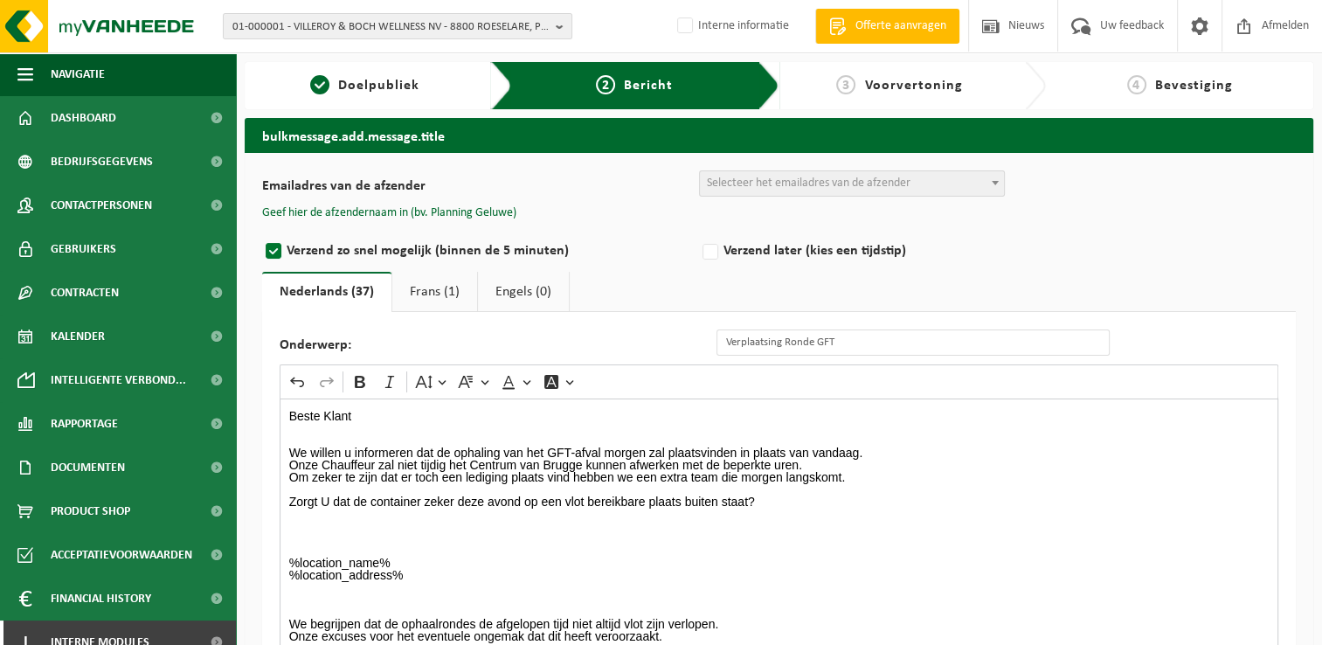
click at [713, 177] on span "Selecteer het emailadres van de afzender" at bounding box center [809, 182] width 204 height 13
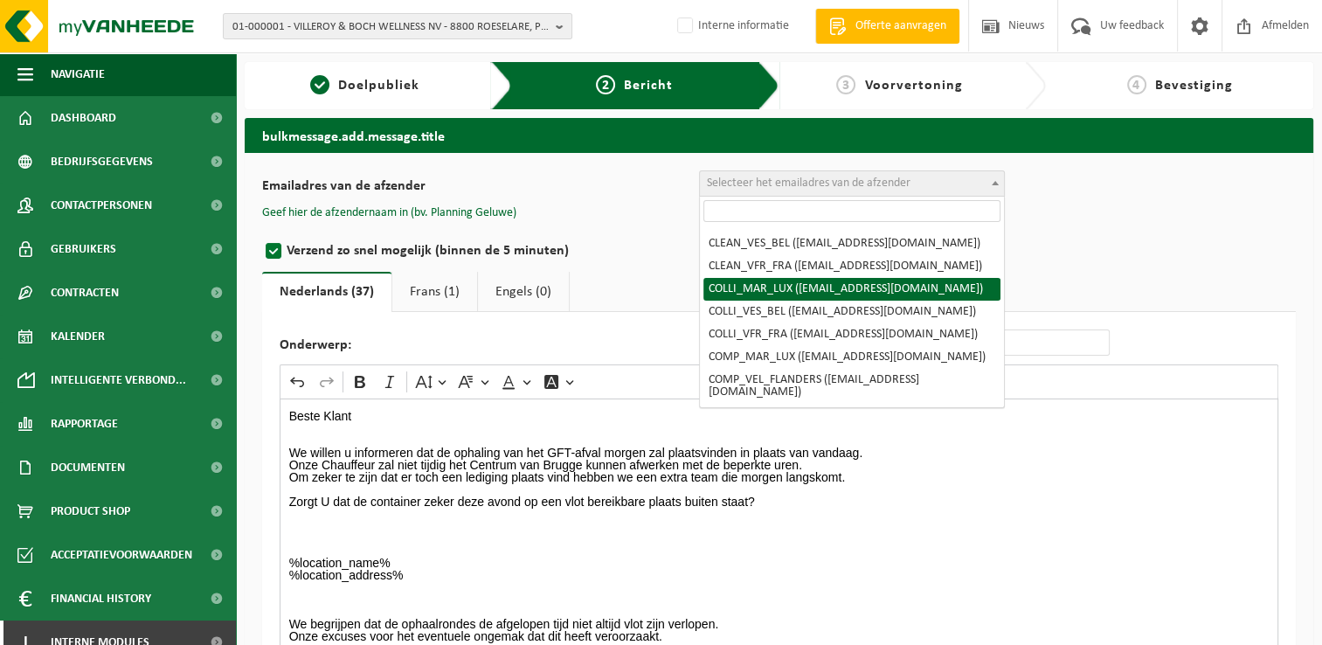
scroll to position [175, 0]
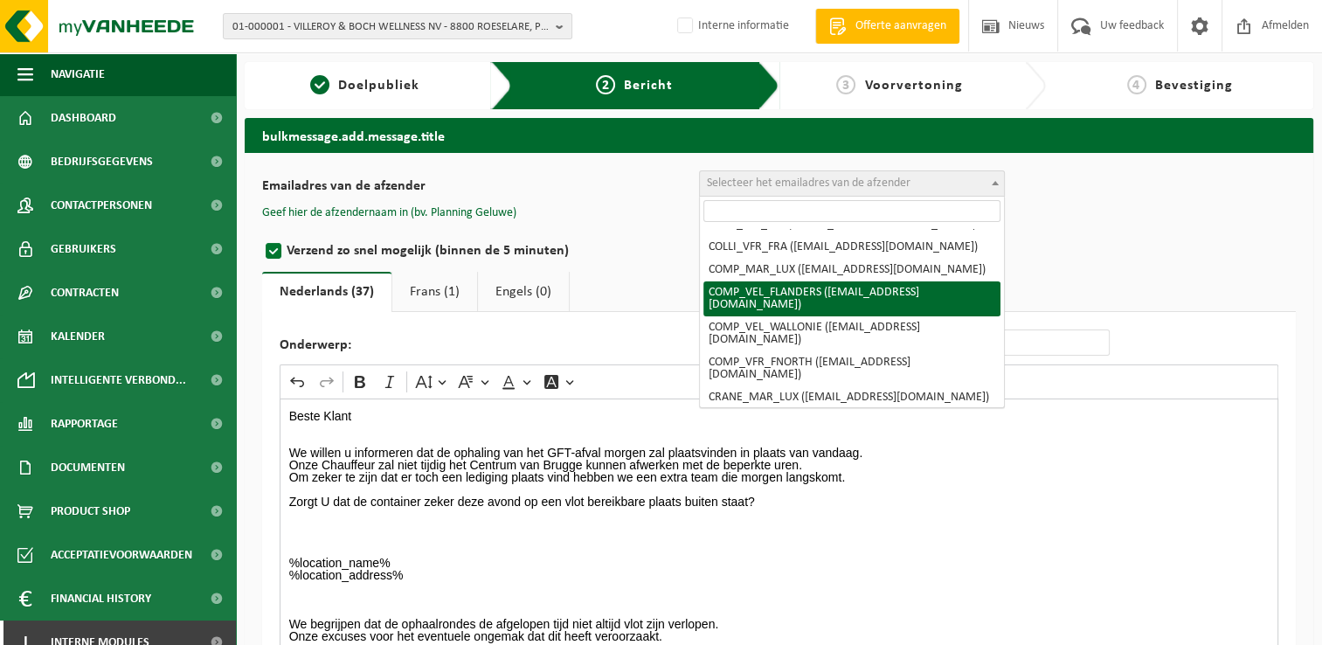
select select "COMP_VEL_FLANDERS"
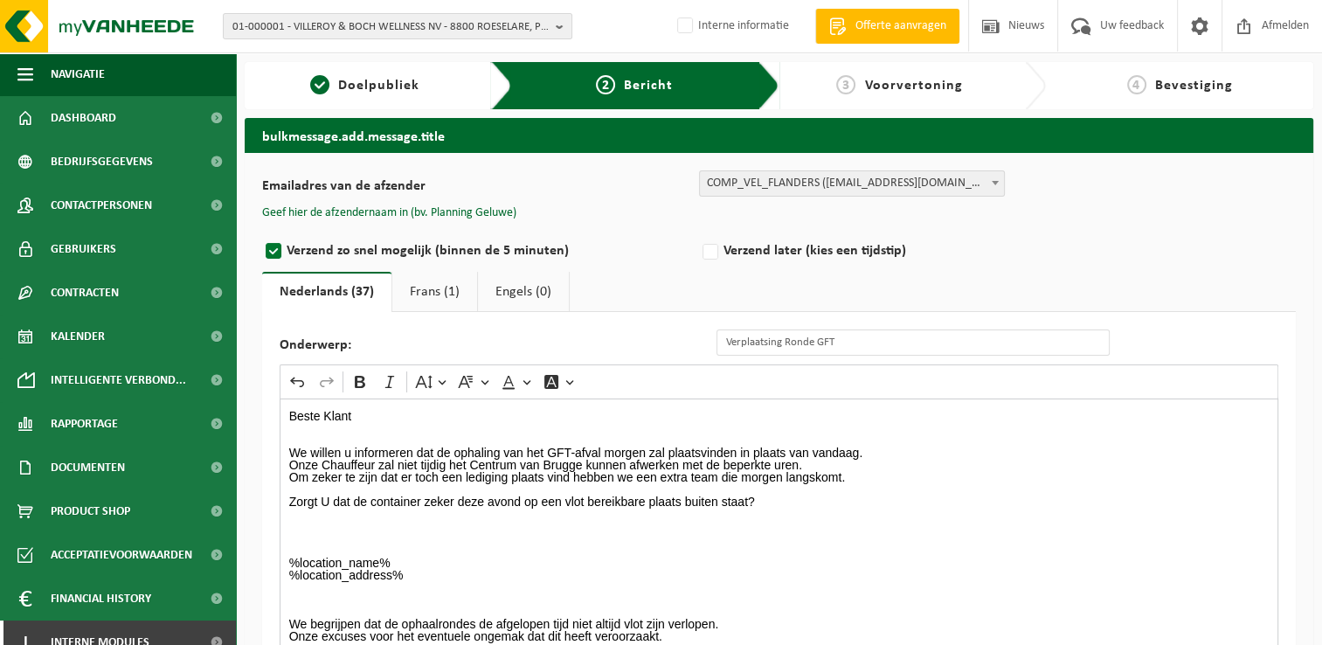
click at [422, 285] on link "Frans (1)" at bounding box center [434, 292] width 85 height 40
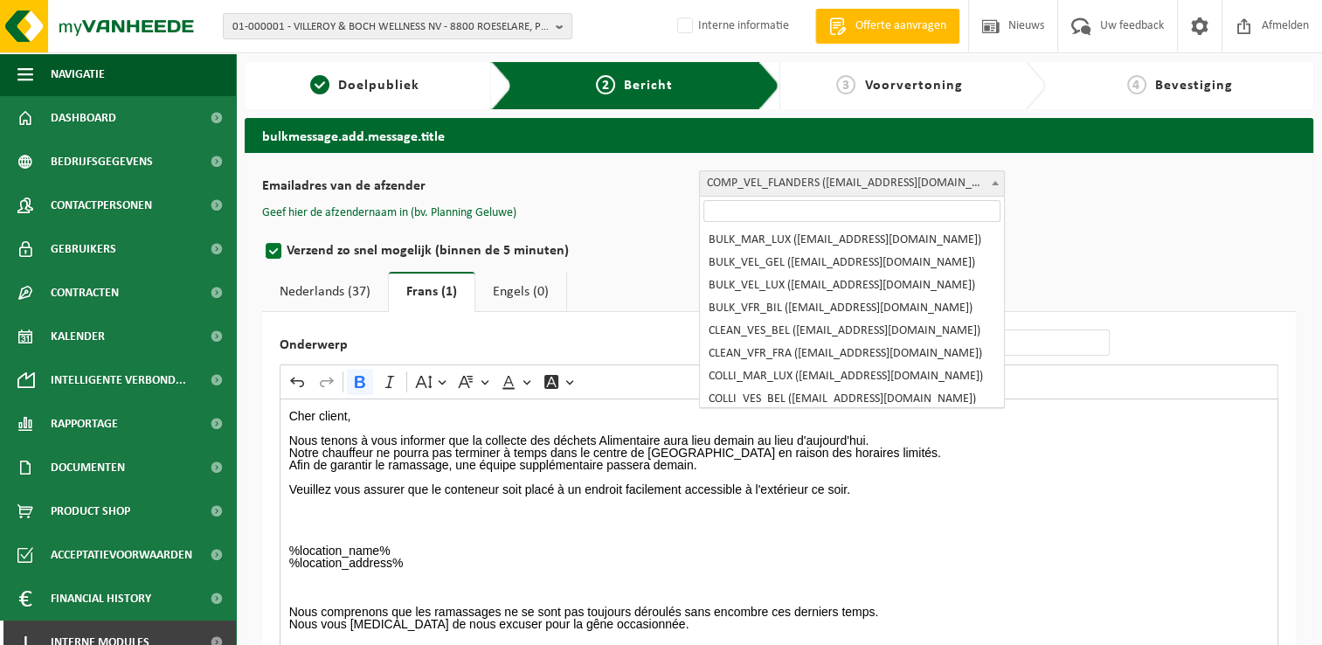
click at [727, 183] on span "COMP_VEL_FLANDERS (planning.geluwe@vanheede.com)" at bounding box center [852, 183] width 304 height 24
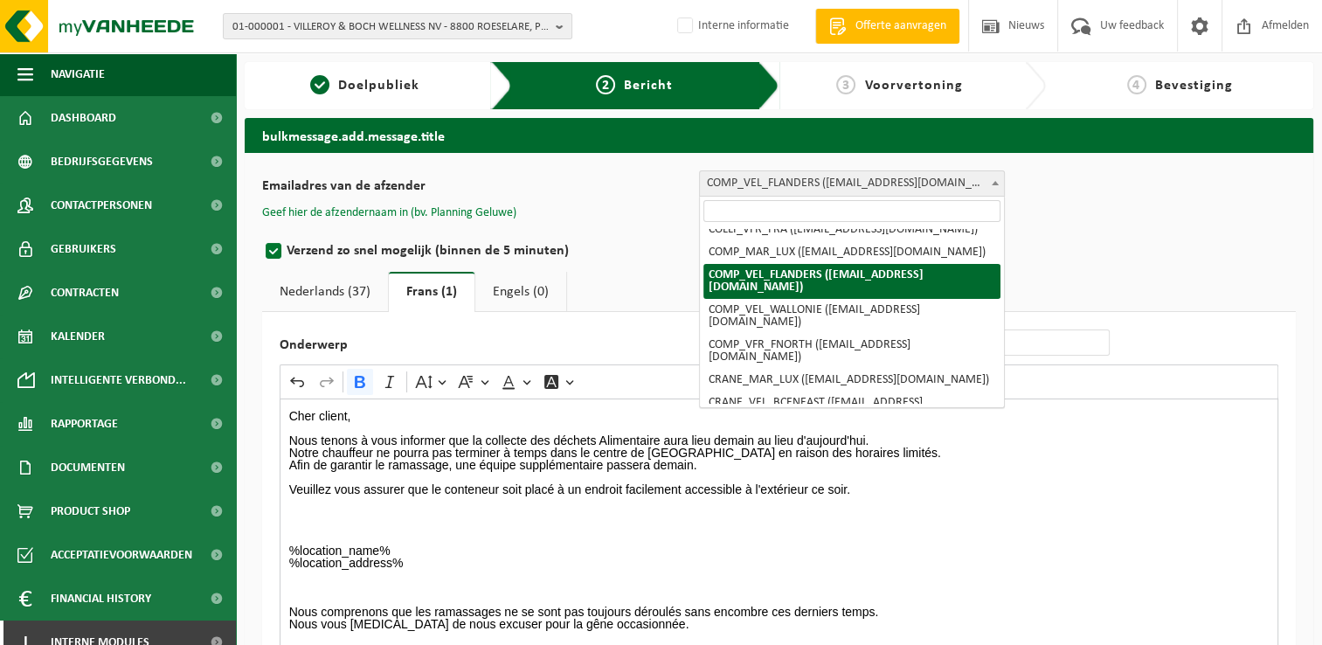
click at [481, 211] on button "Geef hier de afzendernaam in (bv. Planning Geluwe)" at bounding box center [389, 213] width 254 height 16
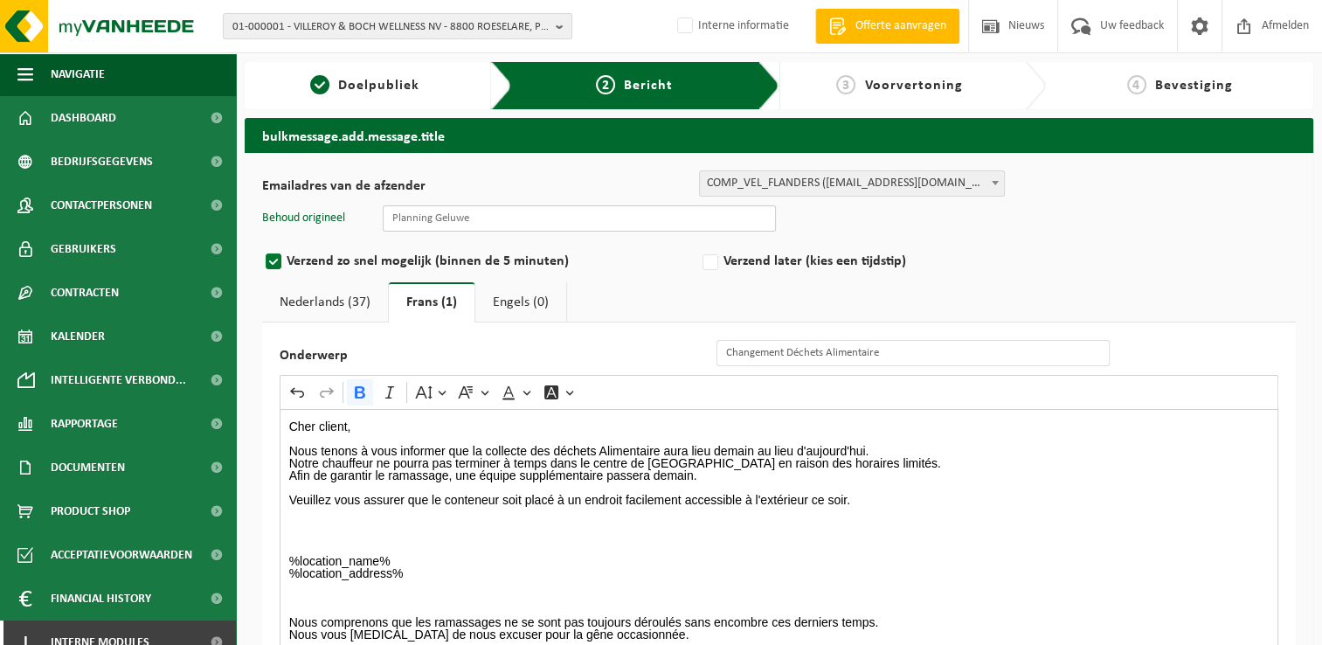
click at [503, 225] on input "text" at bounding box center [579, 218] width 393 height 26
type input "Planning Geluwe"
click at [337, 299] on link "Nederlands (37)" at bounding box center [325, 302] width 126 height 40
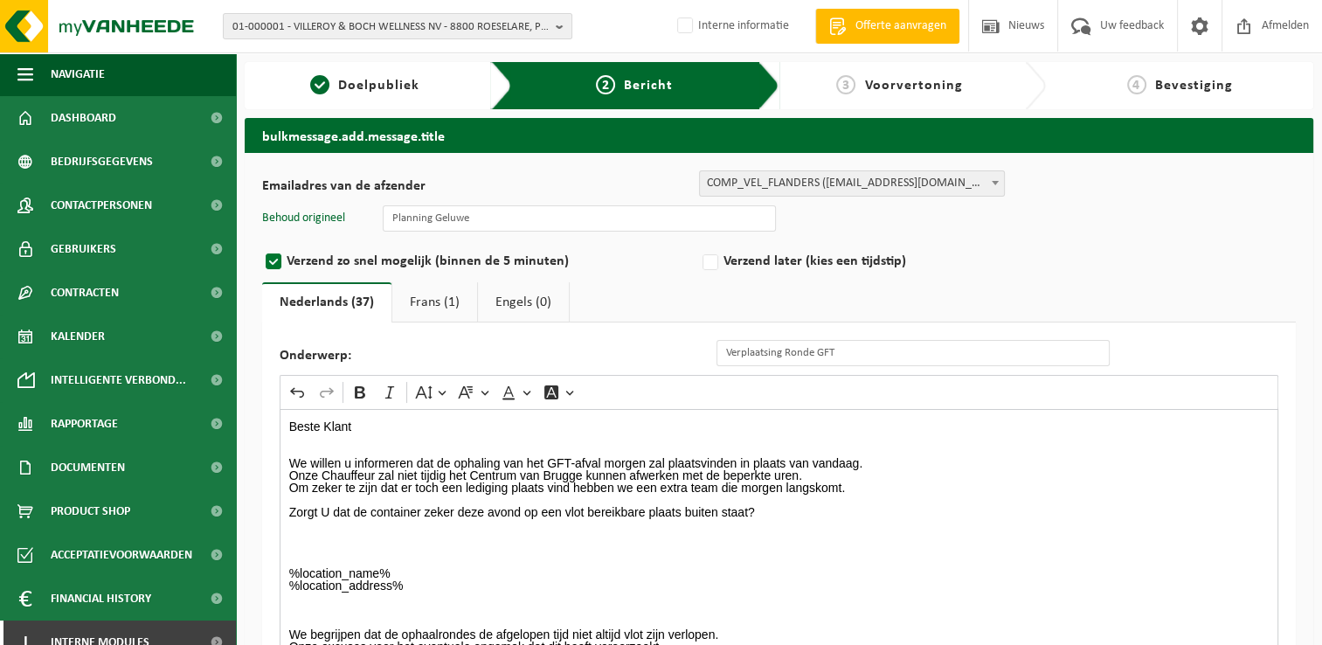
click at [549, 568] on p "%location_name% %location_address%" at bounding box center [779, 585] width 980 height 37
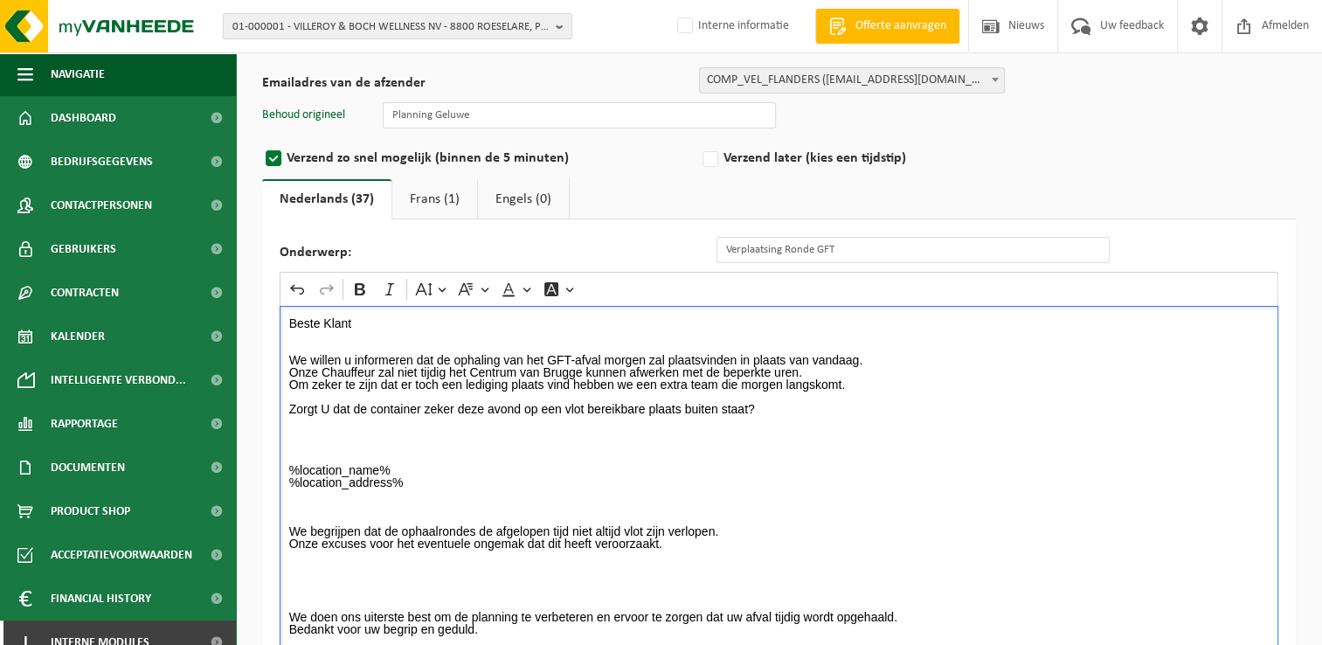
scroll to position [248, 0]
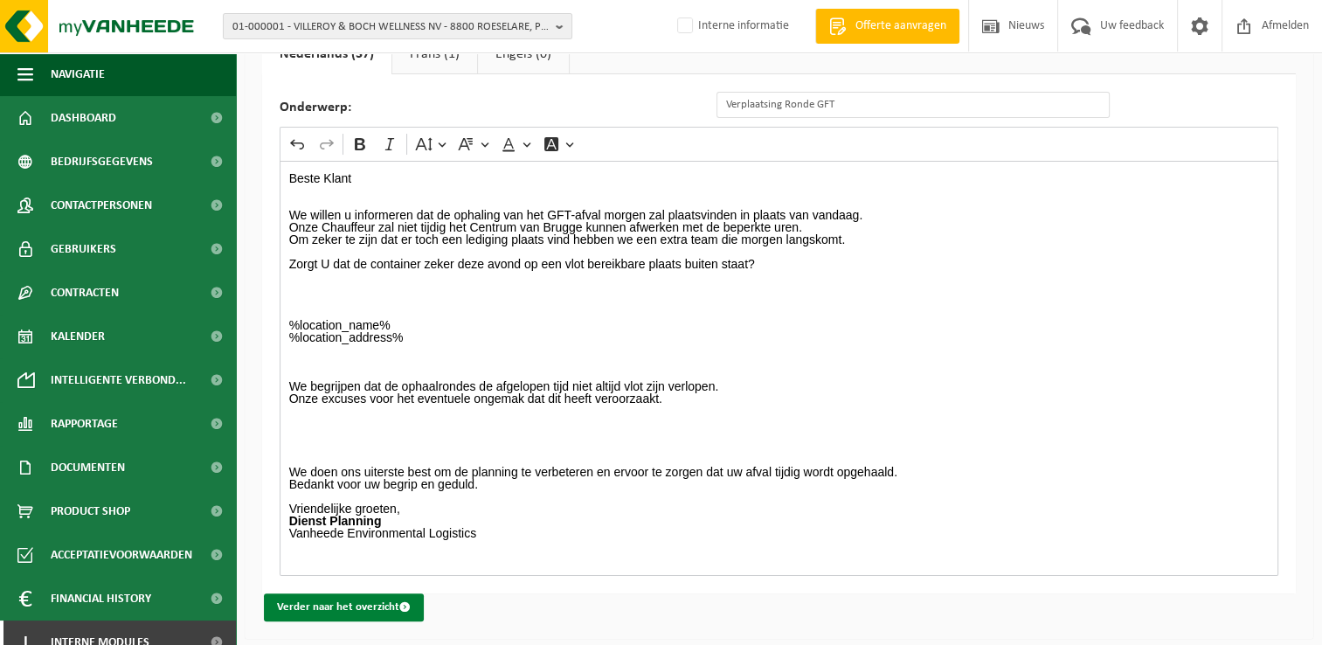
click at [370, 600] on button "Verder naar het overzicht" at bounding box center [344, 607] width 160 height 28
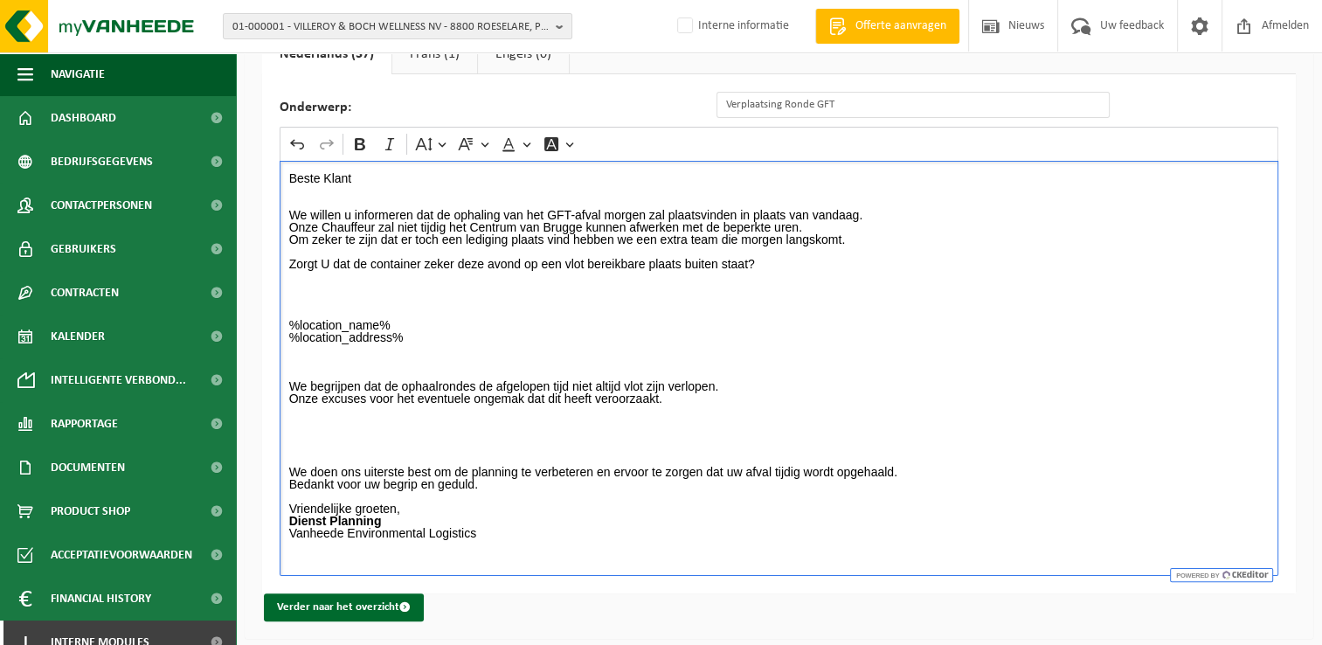
click at [398, 429] on p "Rich Text Editor. Editing area: main. Press Alt+0 for help." at bounding box center [779, 435] width 980 height 12
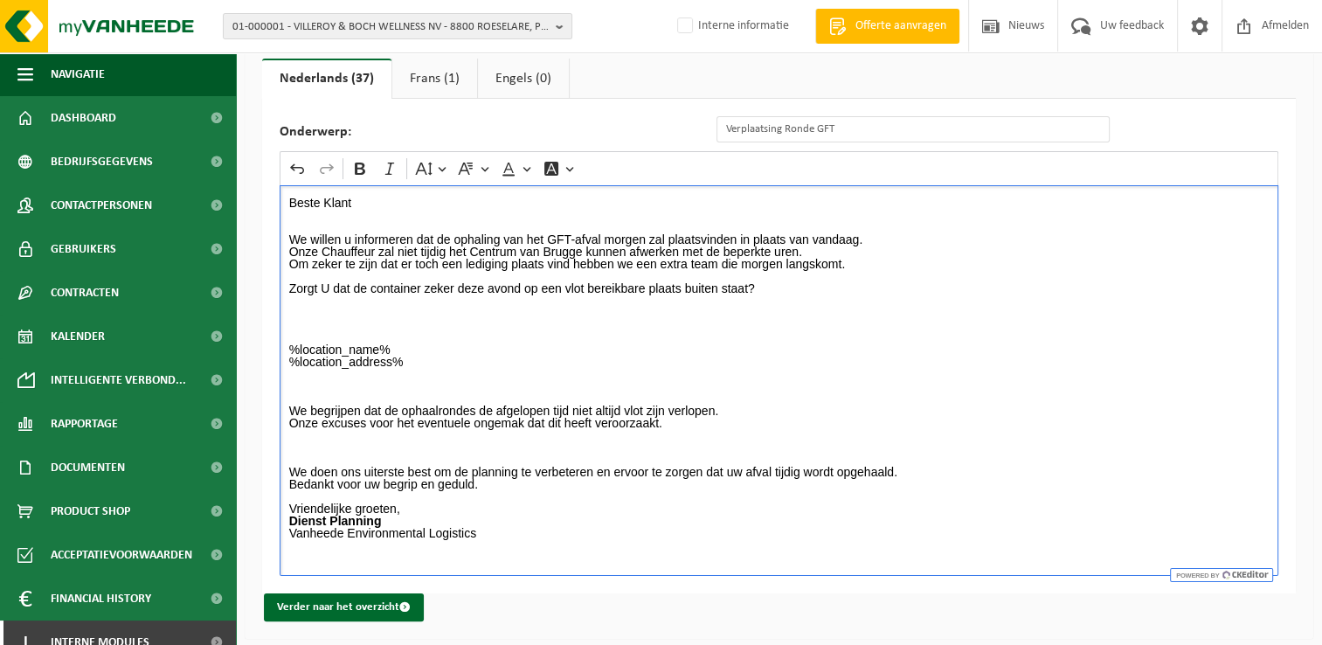
scroll to position [212, 0]
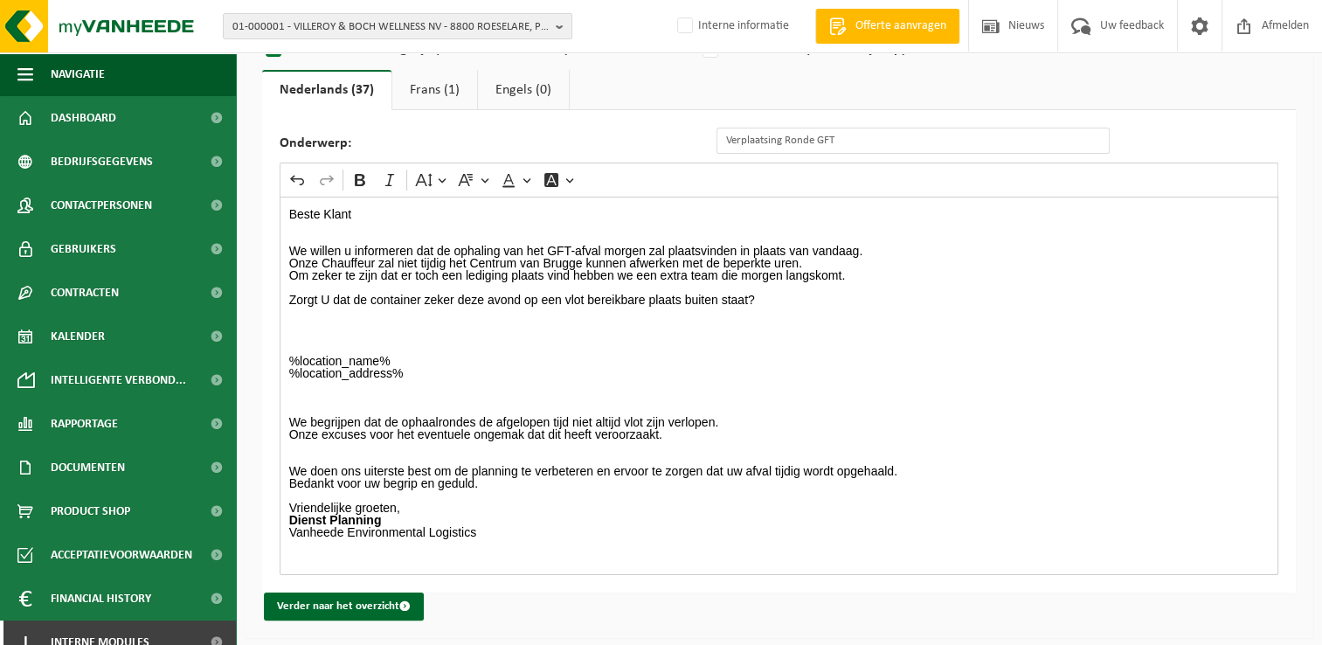
click at [426, 92] on link "Frans (1)" at bounding box center [434, 90] width 85 height 40
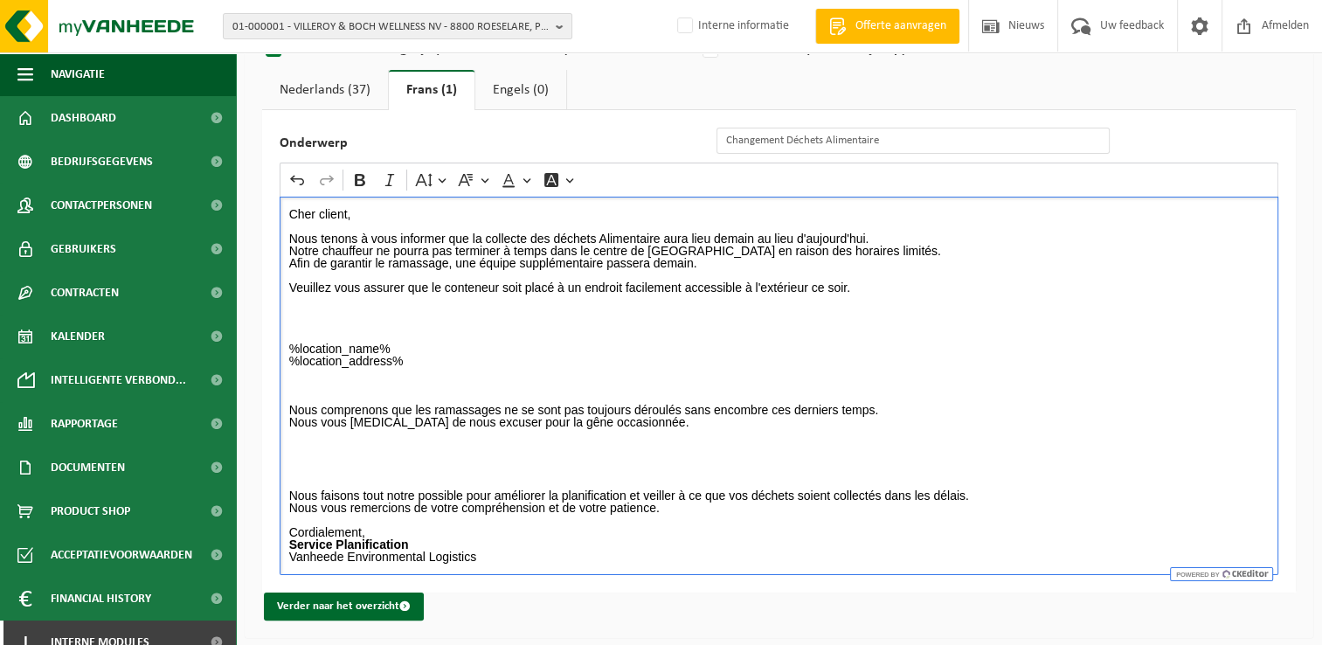
click at [311, 445] on p "Rich Text Editor. Editing area: main. Press Alt+0 for help." at bounding box center [779, 446] width 980 height 12
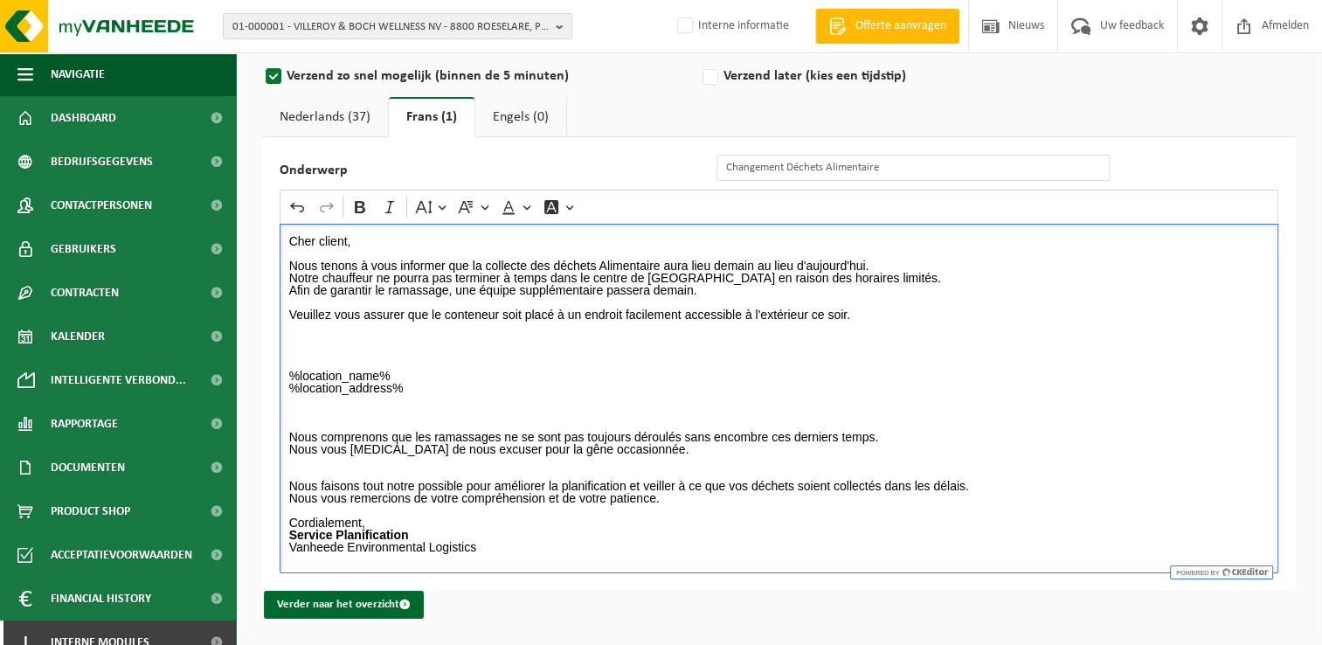
scroll to position [183, 0]
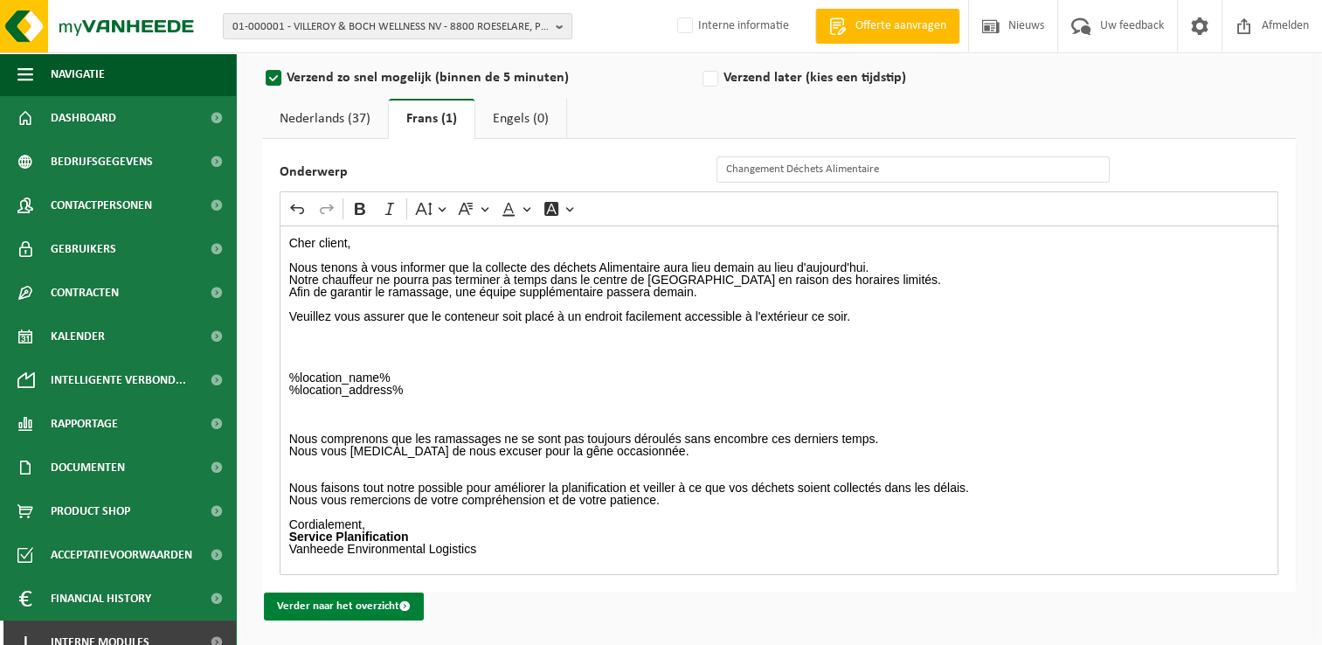
click at [333, 606] on button "Verder naar het overzicht" at bounding box center [344, 606] width 160 height 28
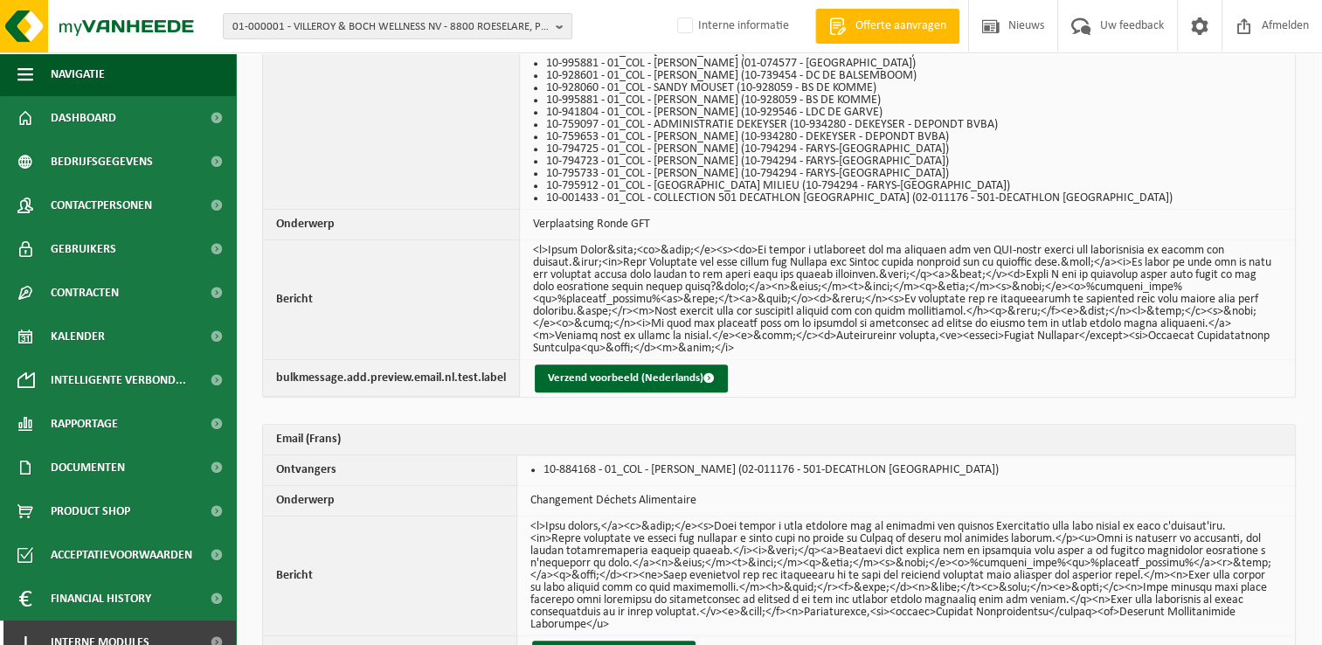
scroll to position [1037, 0]
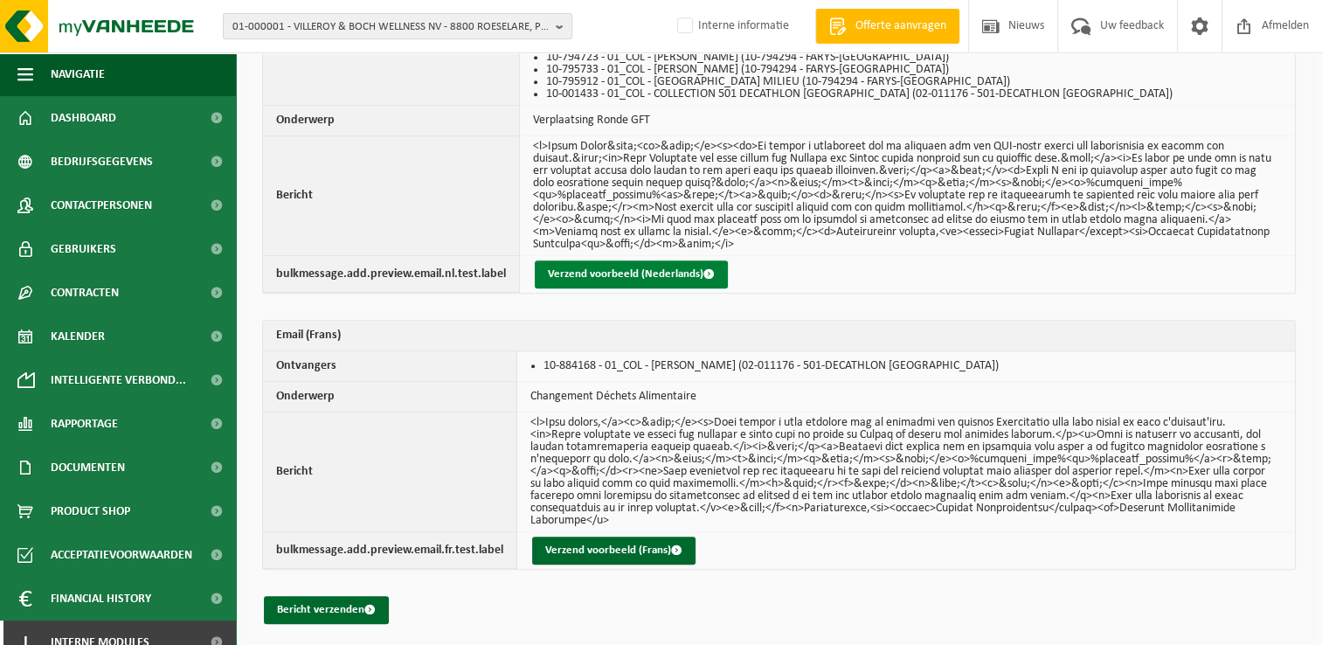
click at [644, 264] on button "Verzend voorbeeld (Nederlands)" at bounding box center [631, 274] width 193 height 28
click at [637, 274] on button "Verzend voorbeeld (Nederlands)" at bounding box center [631, 274] width 193 height 28
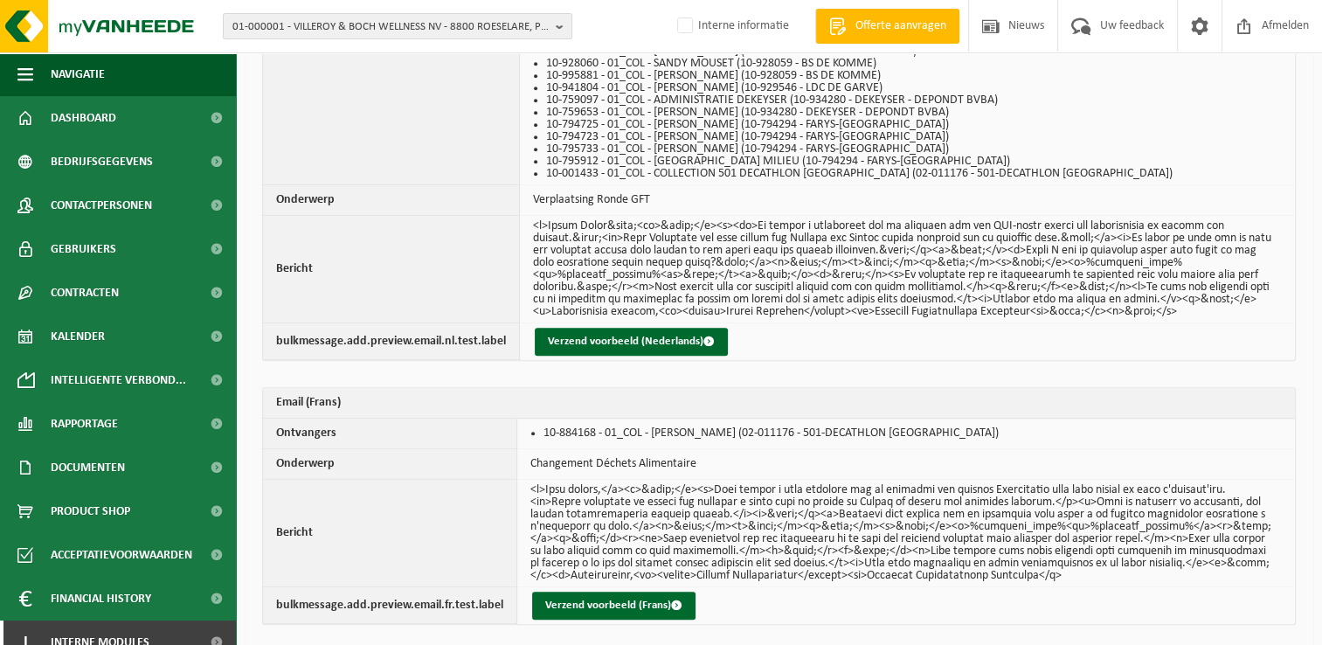
scroll to position [1024, 0]
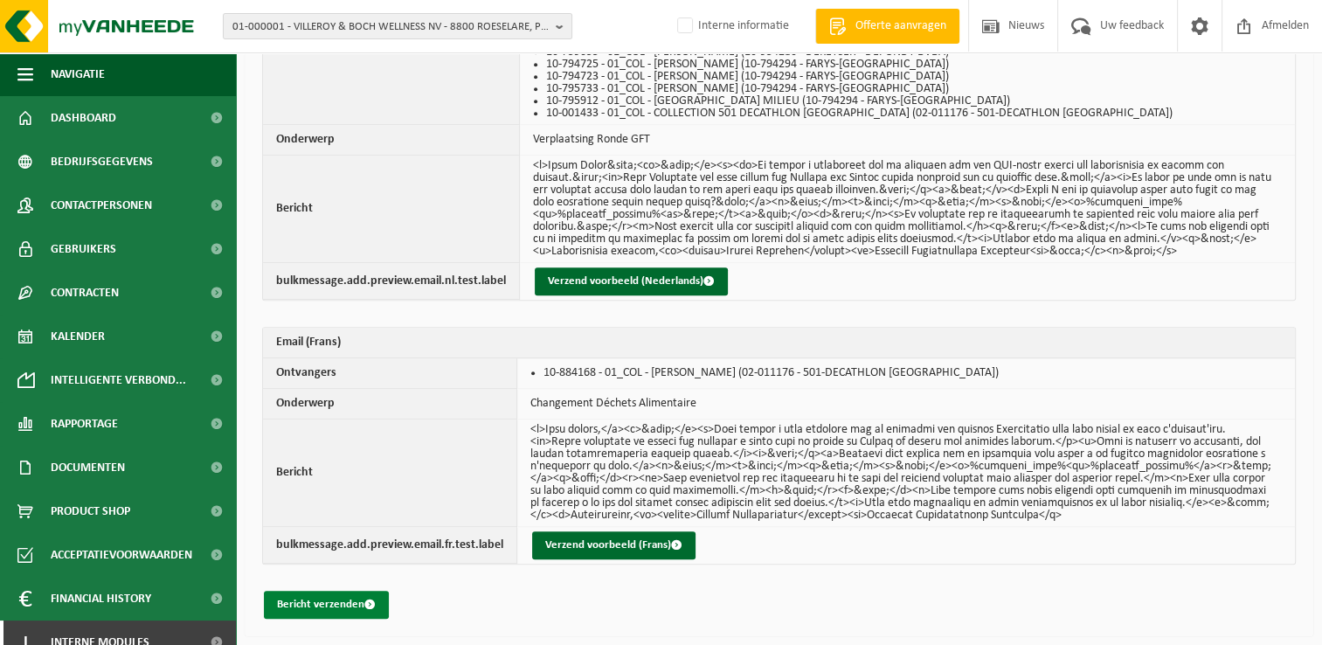
click at [341, 601] on button "Bericht verzenden" at bounding box center [326, 605] width 125 height 28
